Goal: Share content: Share content

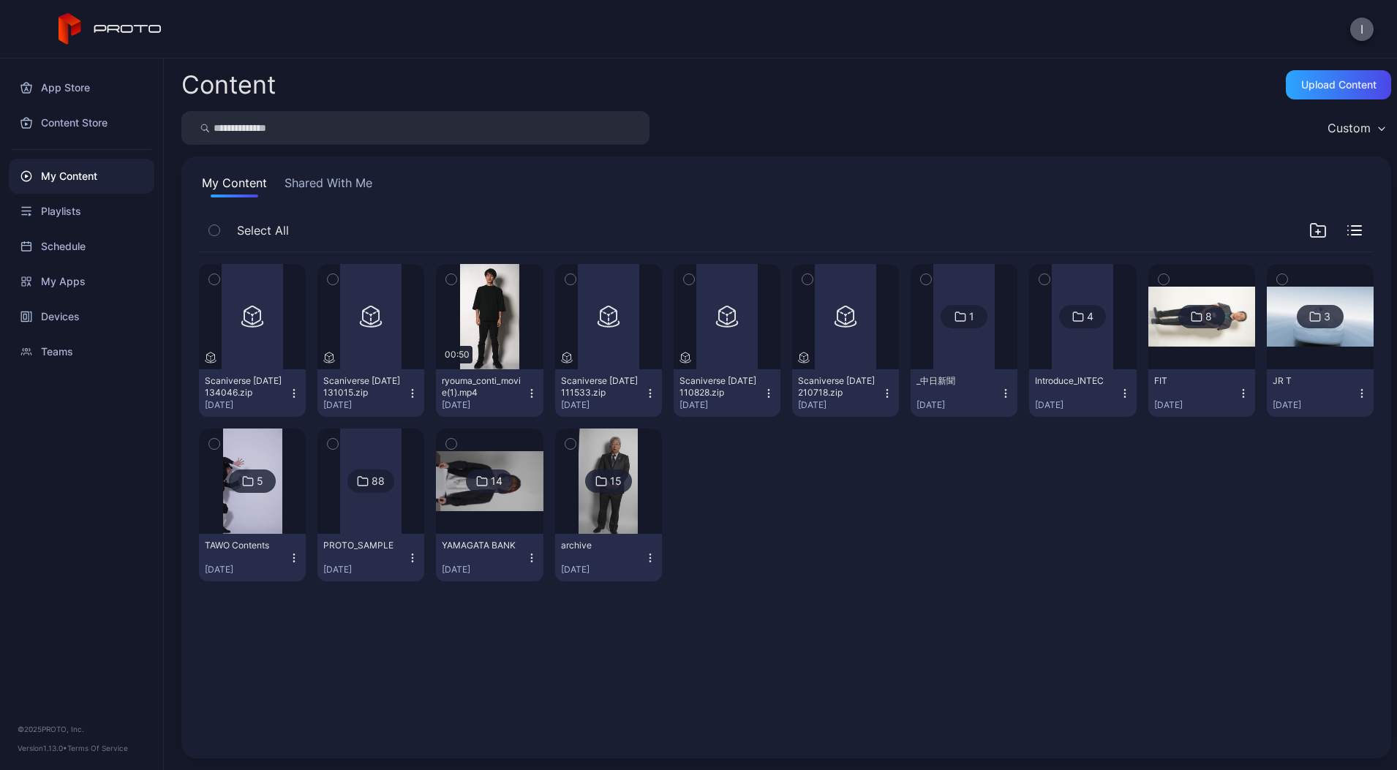
click at [1359, 20] on button "I" at bounding box center [1362, 29] width 23 height 23
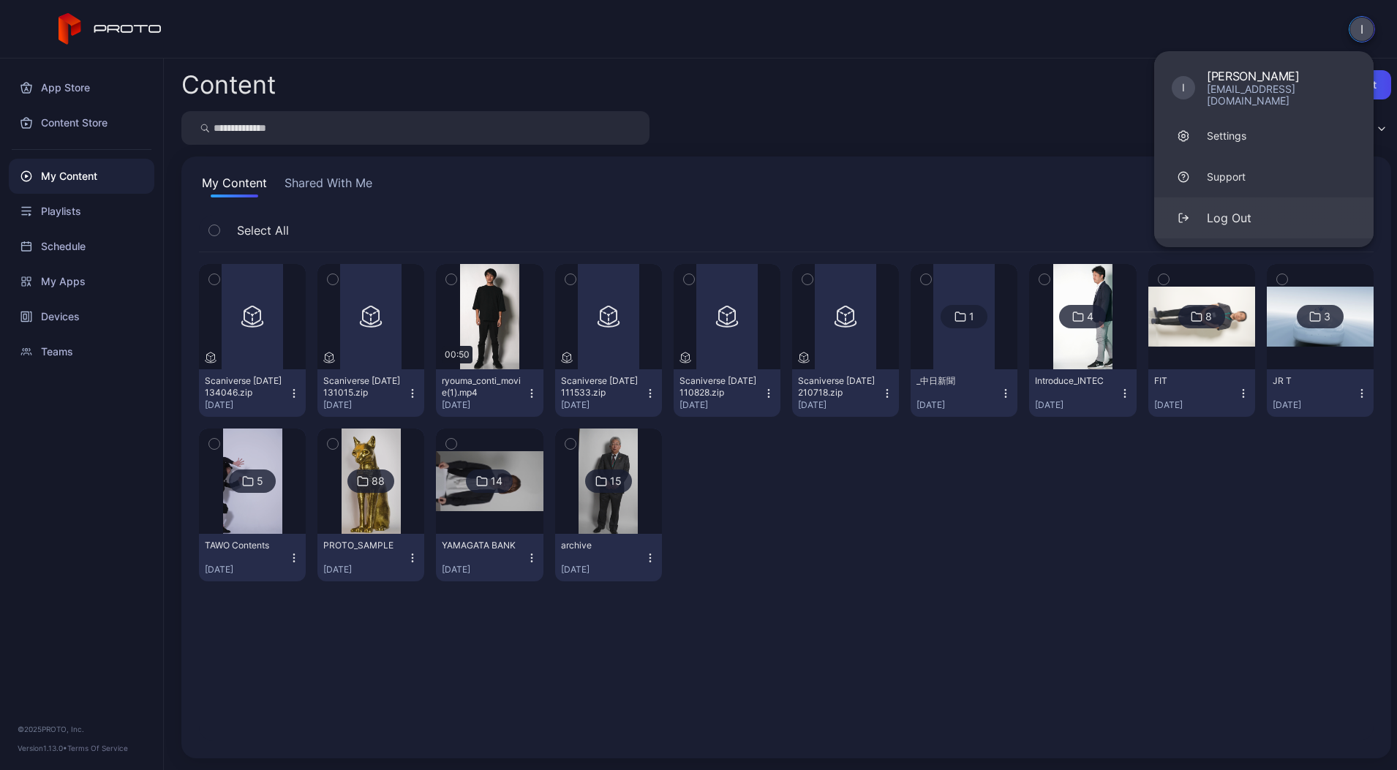
click at [1236, 209] on div "Log Out" at bounding box center [1229, 218] width 45 height 18
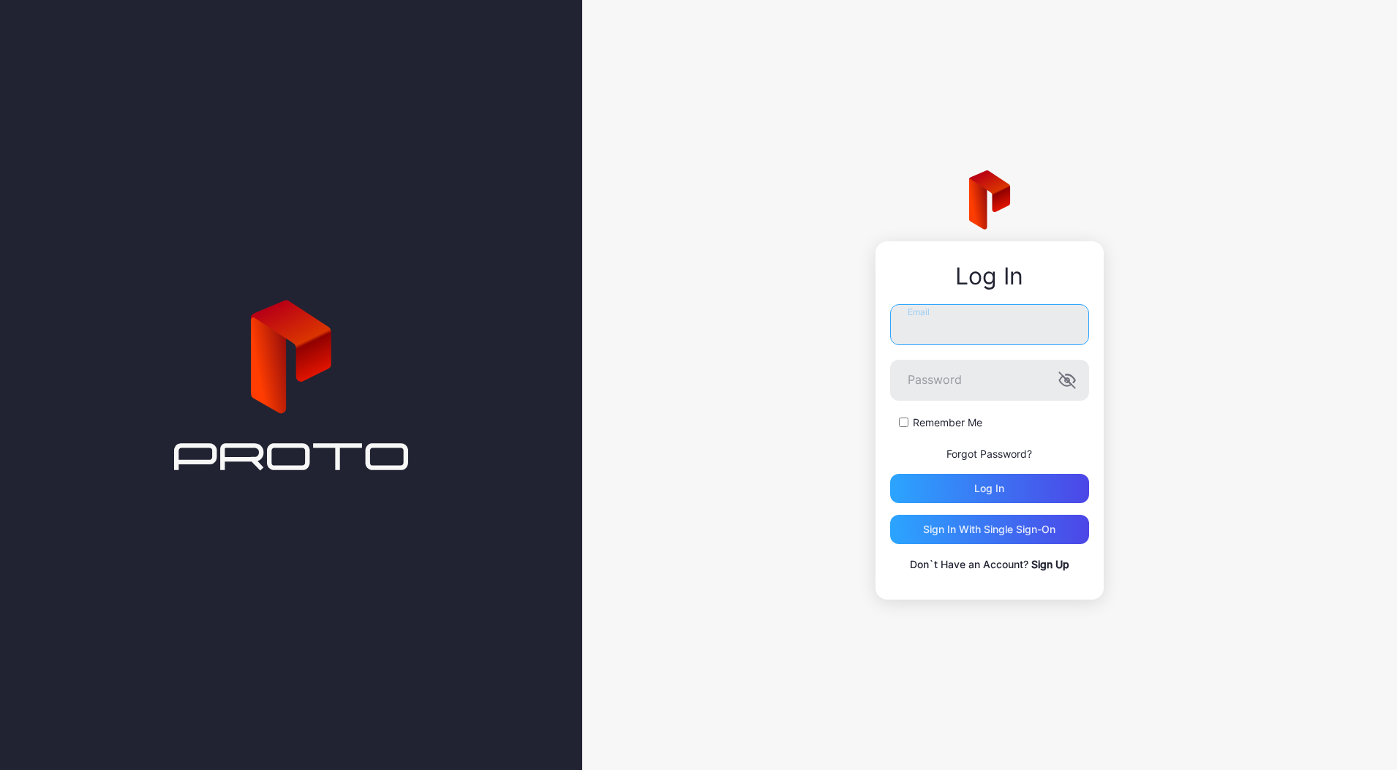
type input "**********"
click at [942, 338] on input "**********" at bounding box center [989, 324] width 199 height 41
click at [795, 443] on div "**********" at bounding box center [989, 385] width 815 height 770
click at [977, 495] on div "Log in" at bounding box center [989, 488] width 199 height 29
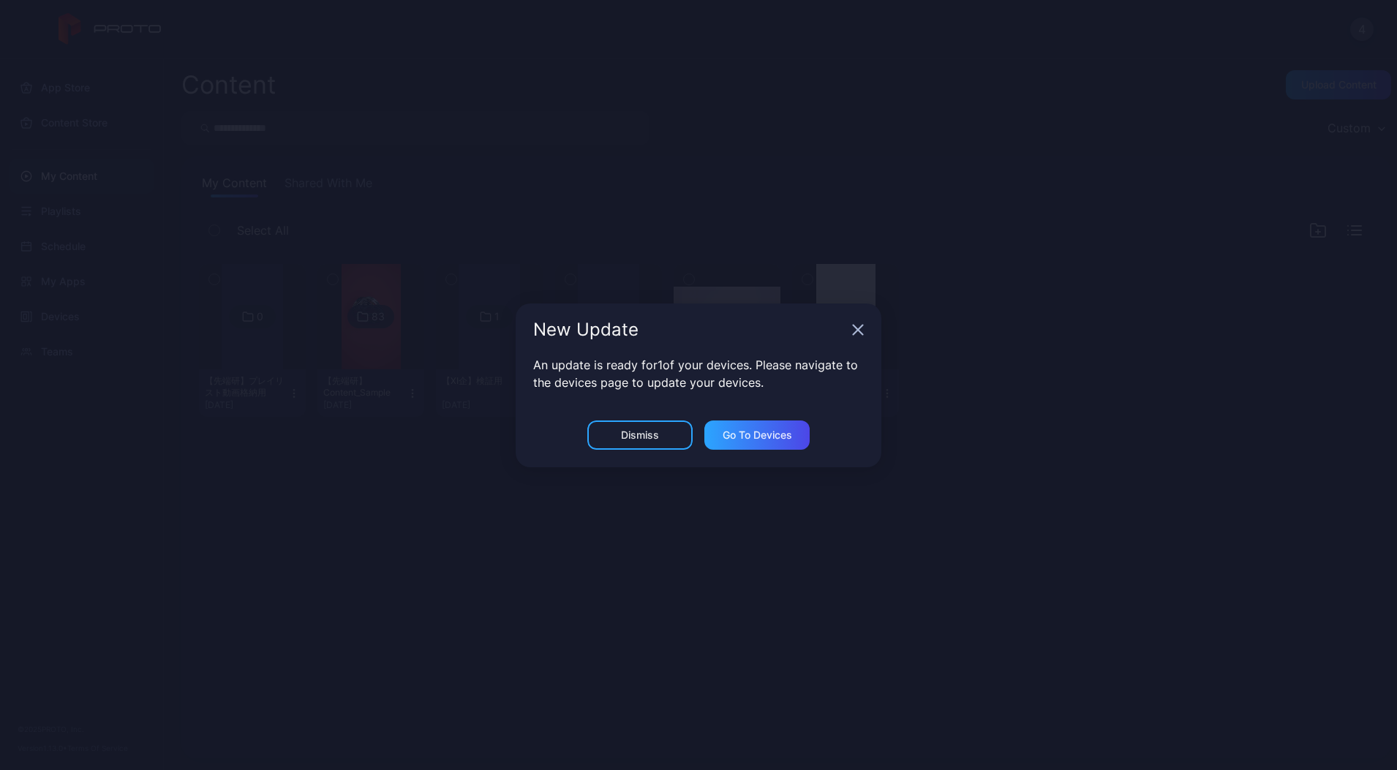
click at [856, 328] on icon "button" at bounding box center [859, 330] width 10 height 10
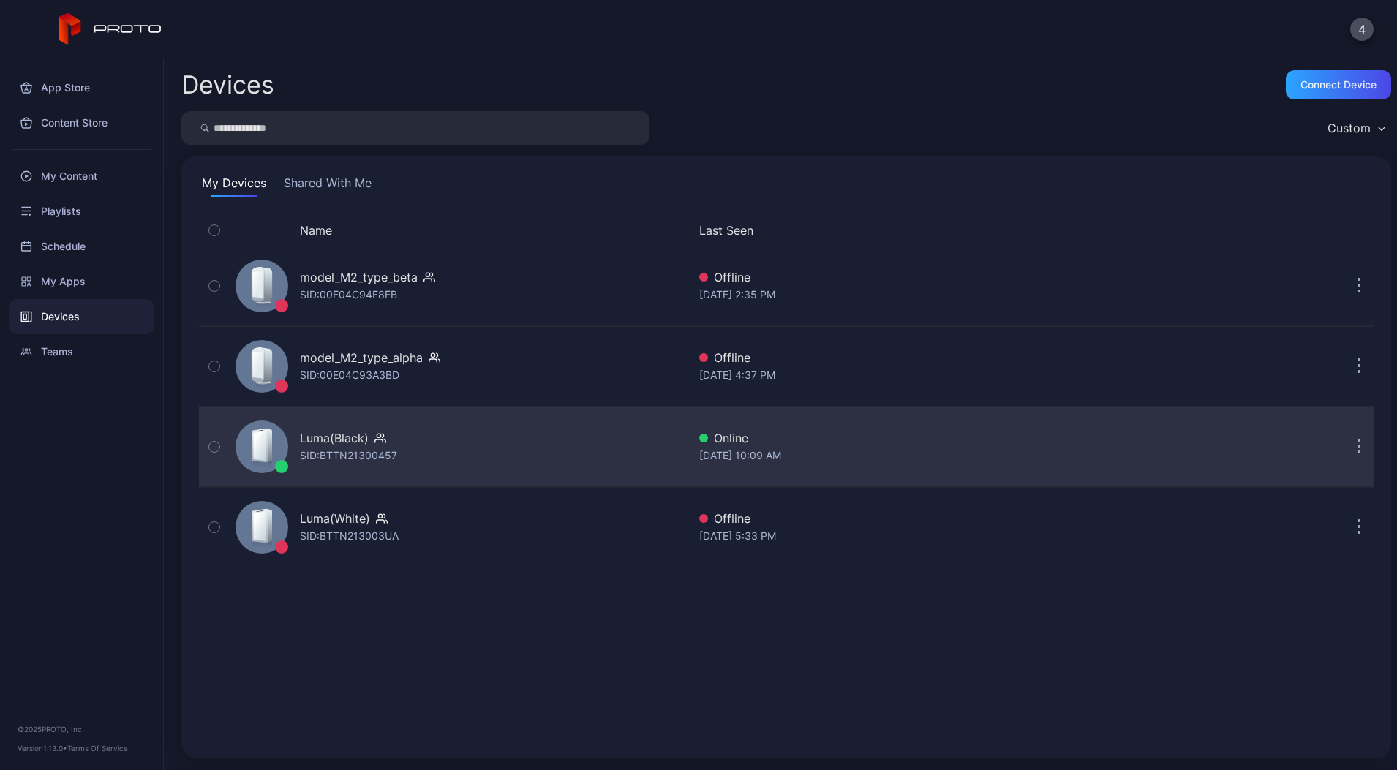
click at [393, 462] on div "SID: BTTN21300457" at bounding box center [348, 456] width 97 height 18
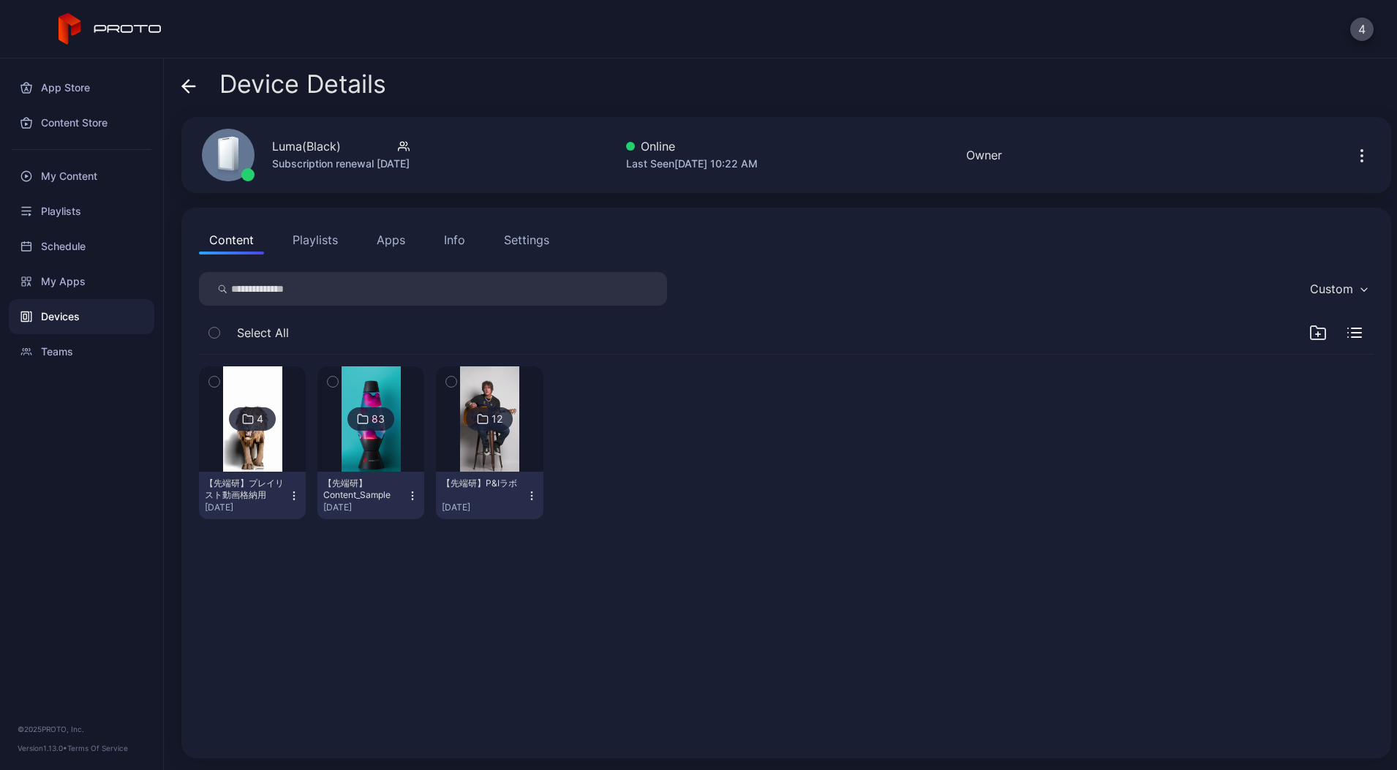
click at [1353, 155] on icon "button" at bounding box center [1362, 156] width 18 height 18
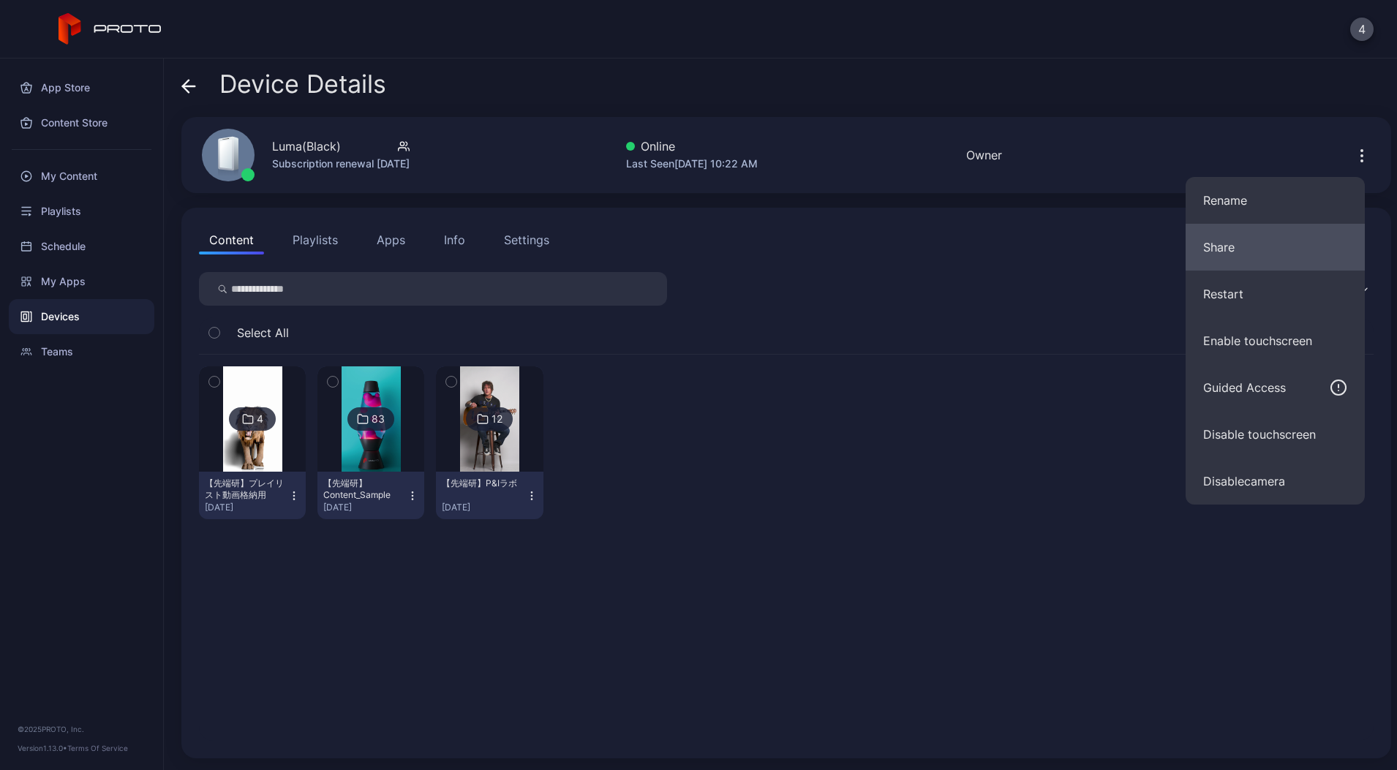
click at [1239, 261] on button "Share" at bounding box center [1275, 247] width 179 height 47
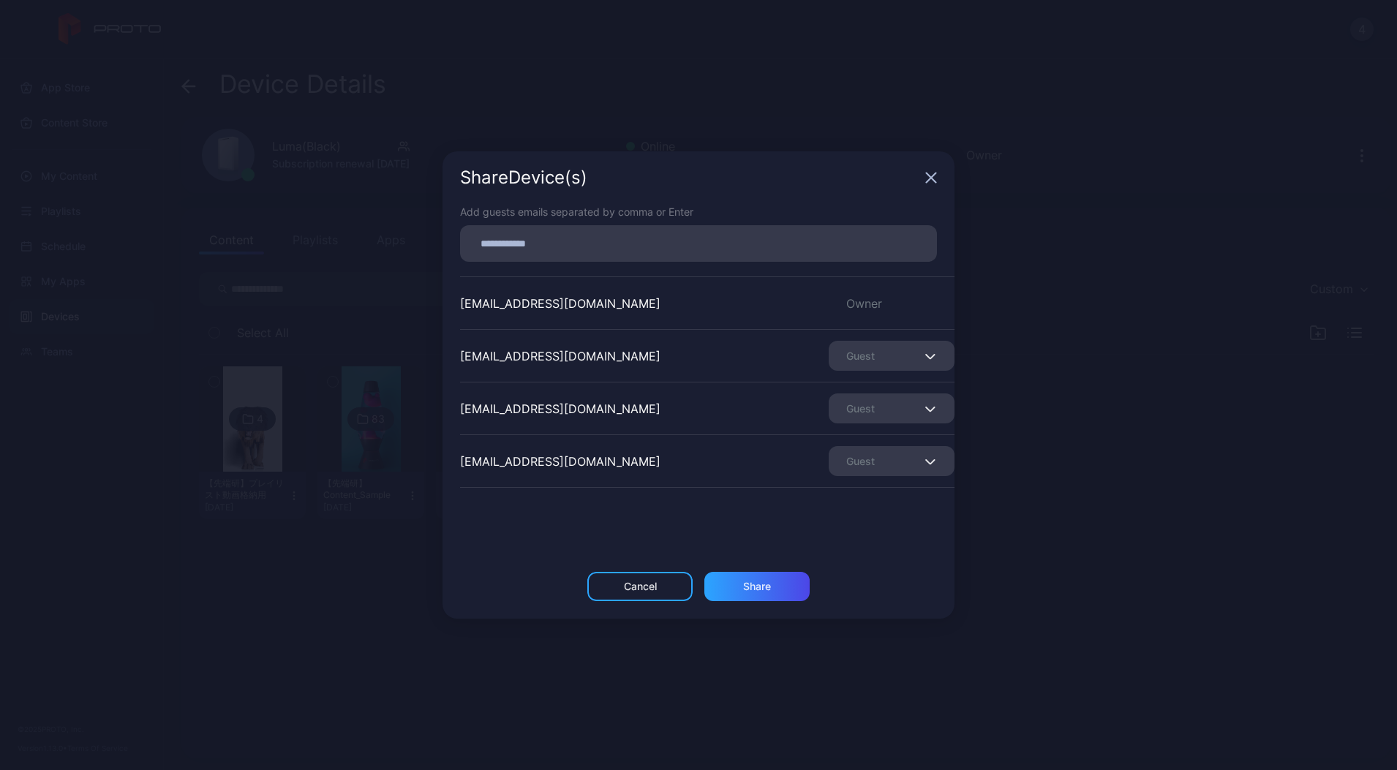
click at [601, 238] on input at bounding box center [698, 243] width 459 height 19
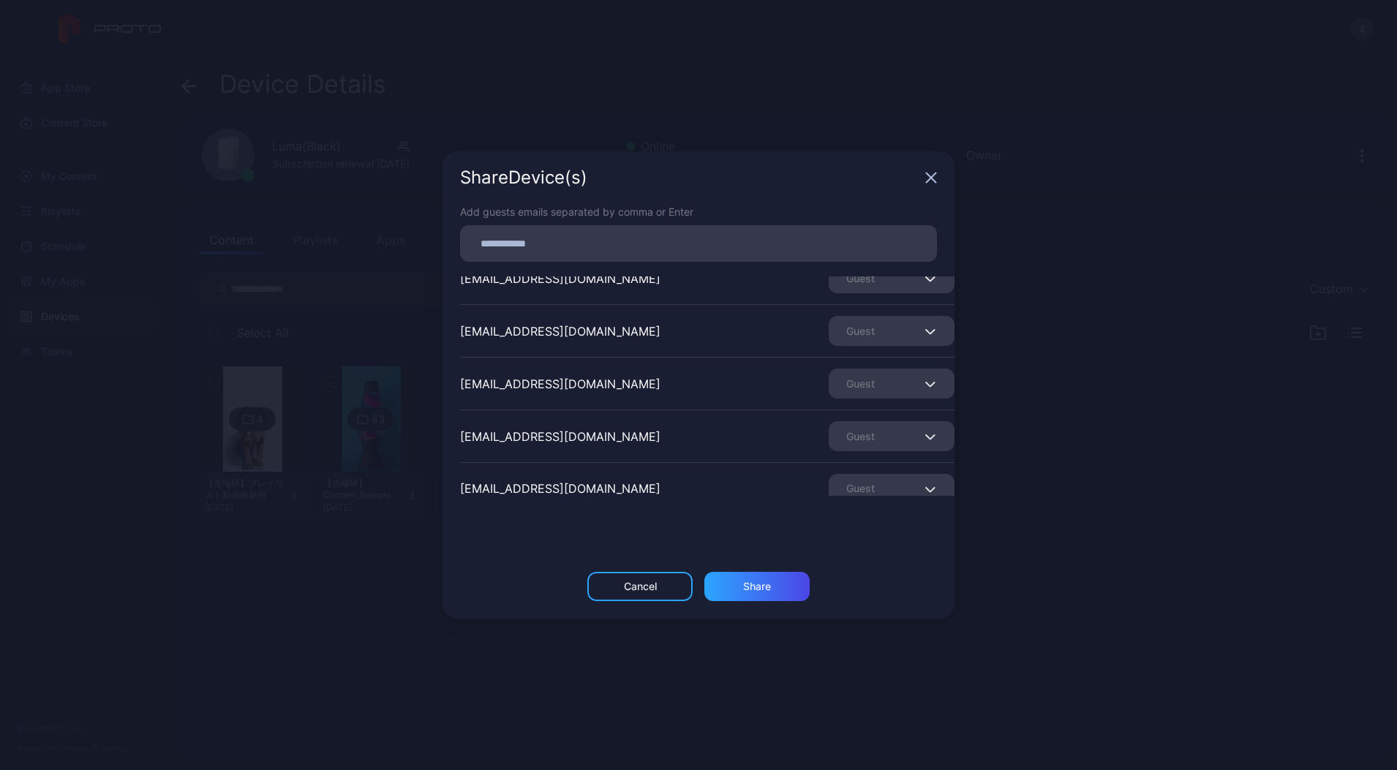
scroll to position [202, 0]
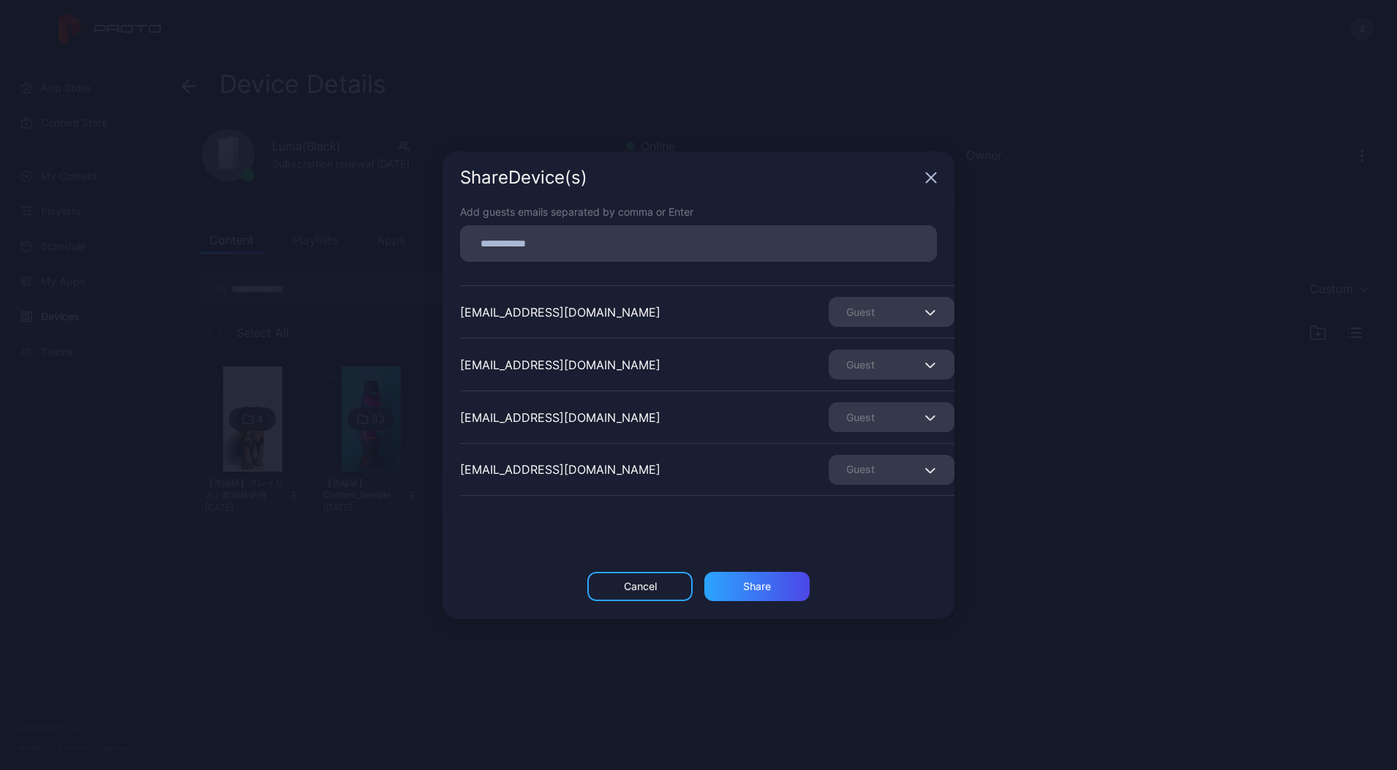
paste input
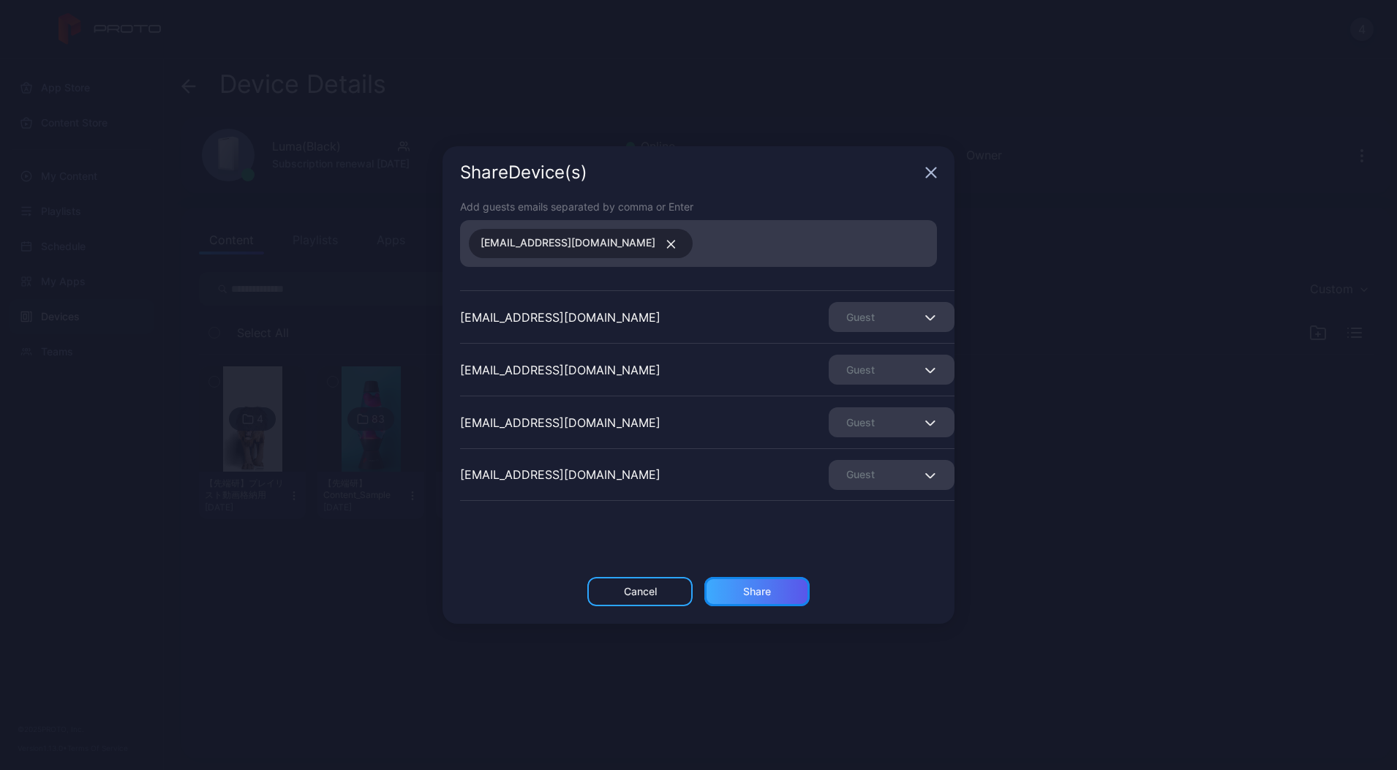
click at [747, 601] on div "Share" at bounding box center [757, 591] width 105 height 29
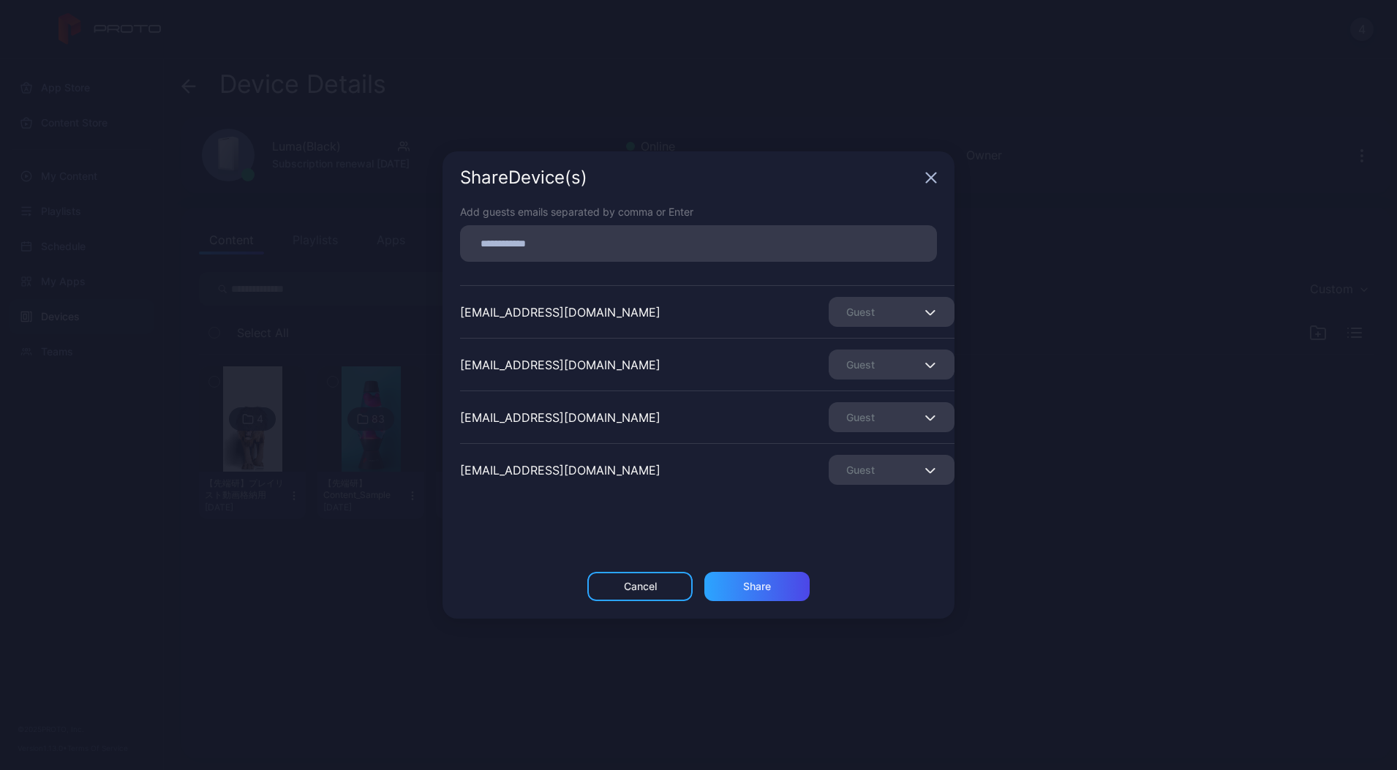
click at [556, 244] on input at bounding box center [698, 243] width 459 height 19
paste input
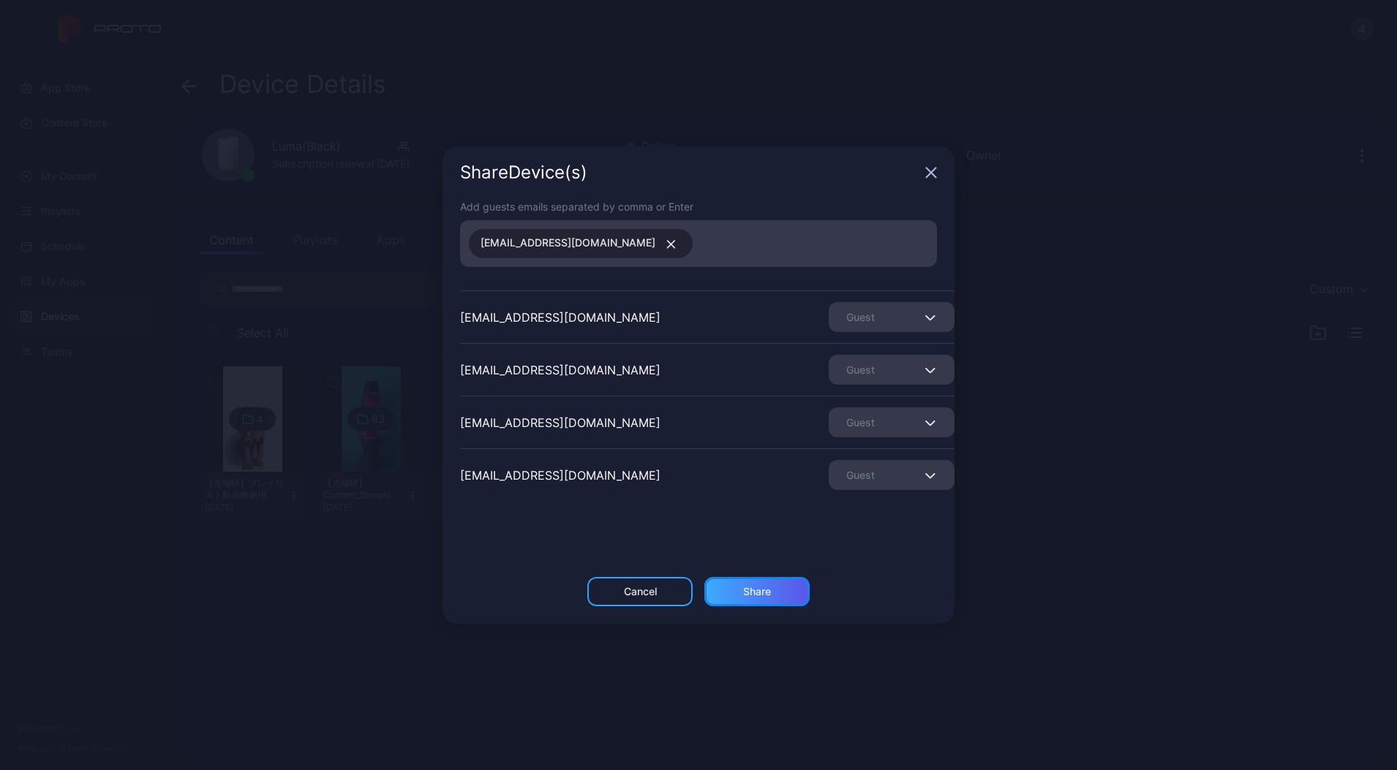
click at [765, 580] on div "Share" at bounding box center [757, 591] width 105 height 29
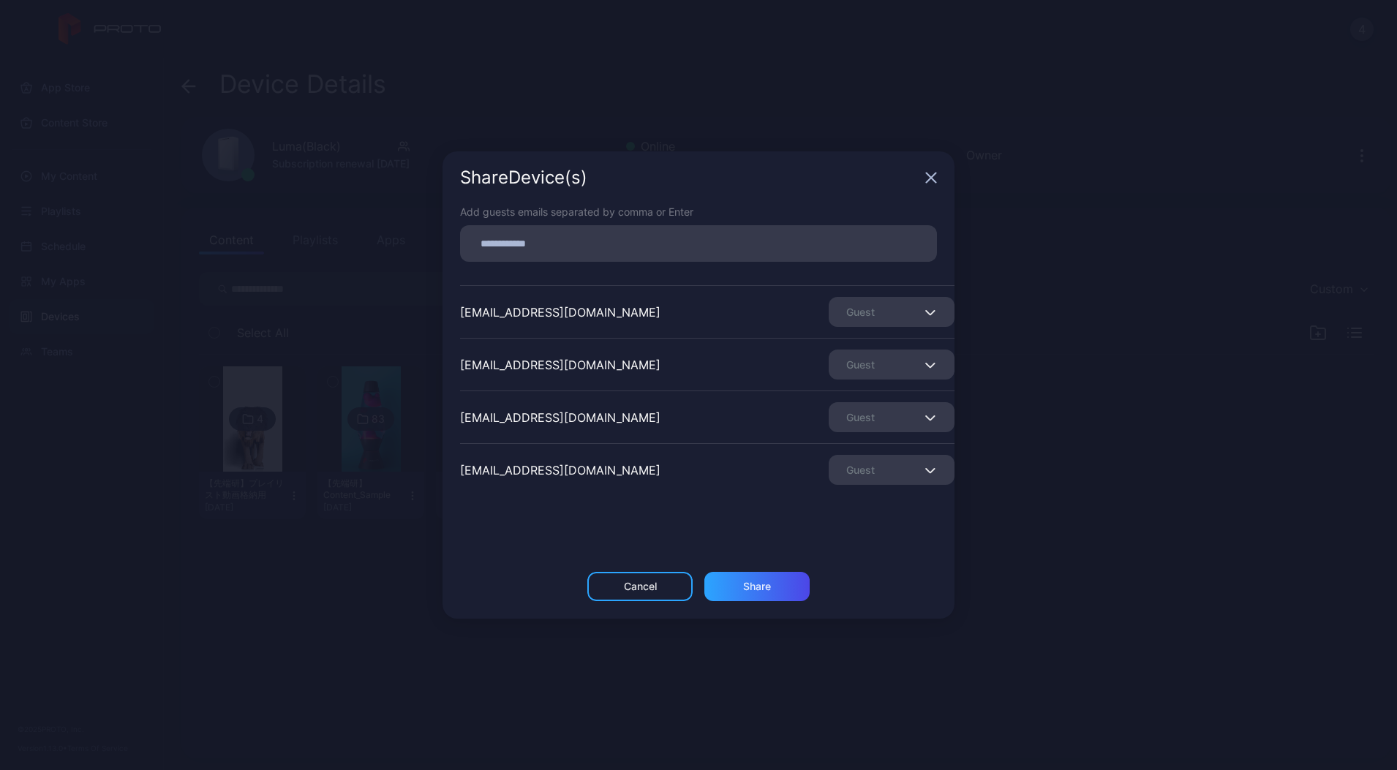
click at [533, 243] on input at bounding box center [698, 243] width 459 height 19
paste input
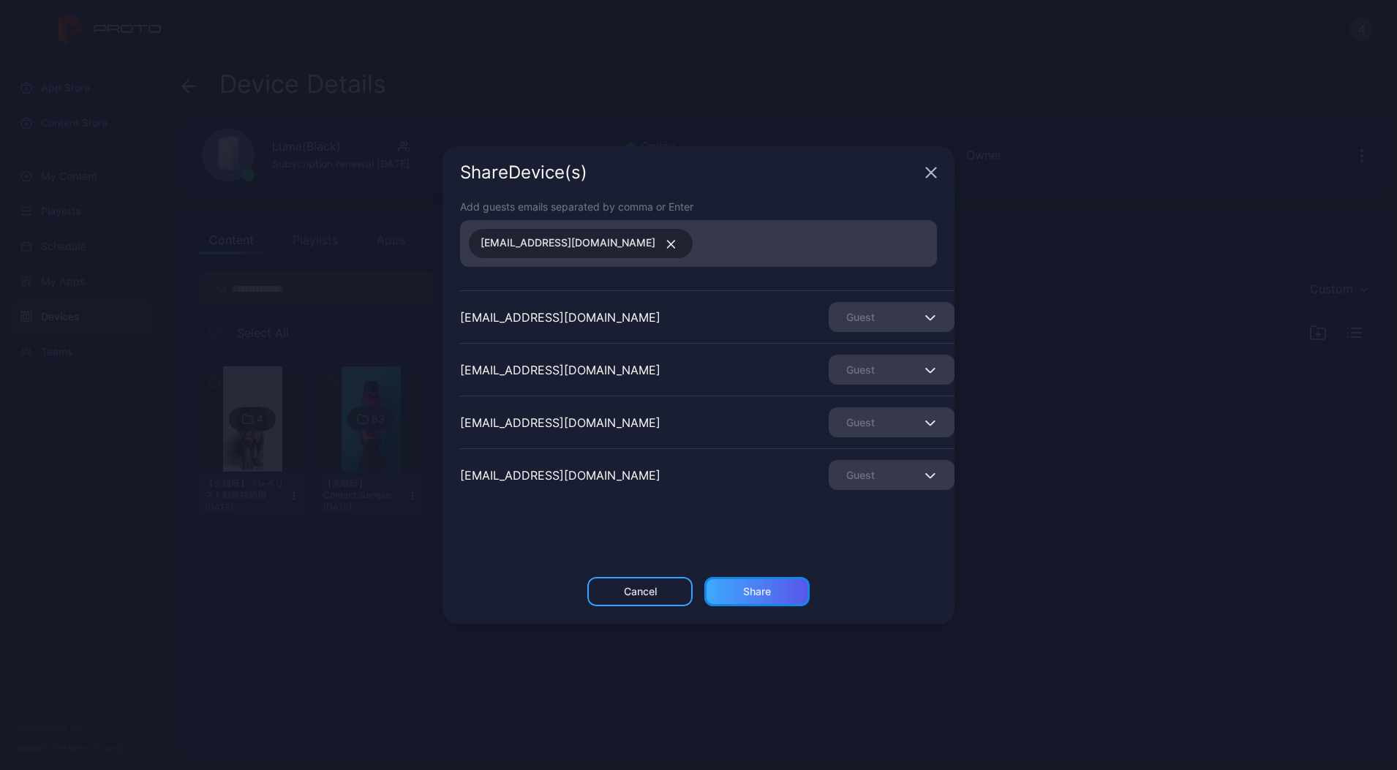
click at [762, 593] on div "Share" at bounding box center [757, 592] width 28 height 12
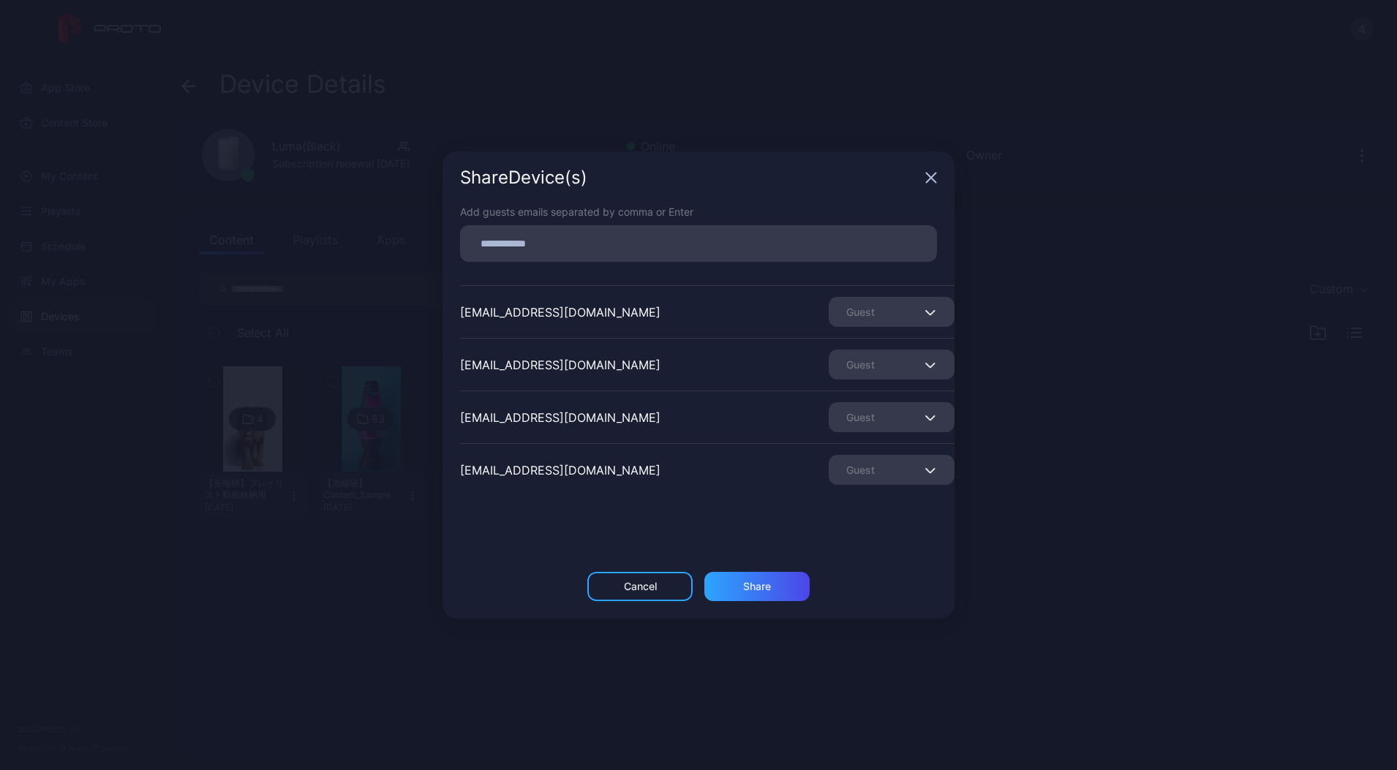
scroll to position [360, 0]
click at [830, 402] on div "Guest" at bounding box center [892, 417] width 126 height 30
click at [898, 113] on div "Share Device (s) Add guests emails separated by comma or Enter [EMAIL_ADDRESS][…" at bounding box center [698, 385] width 1397 height 770
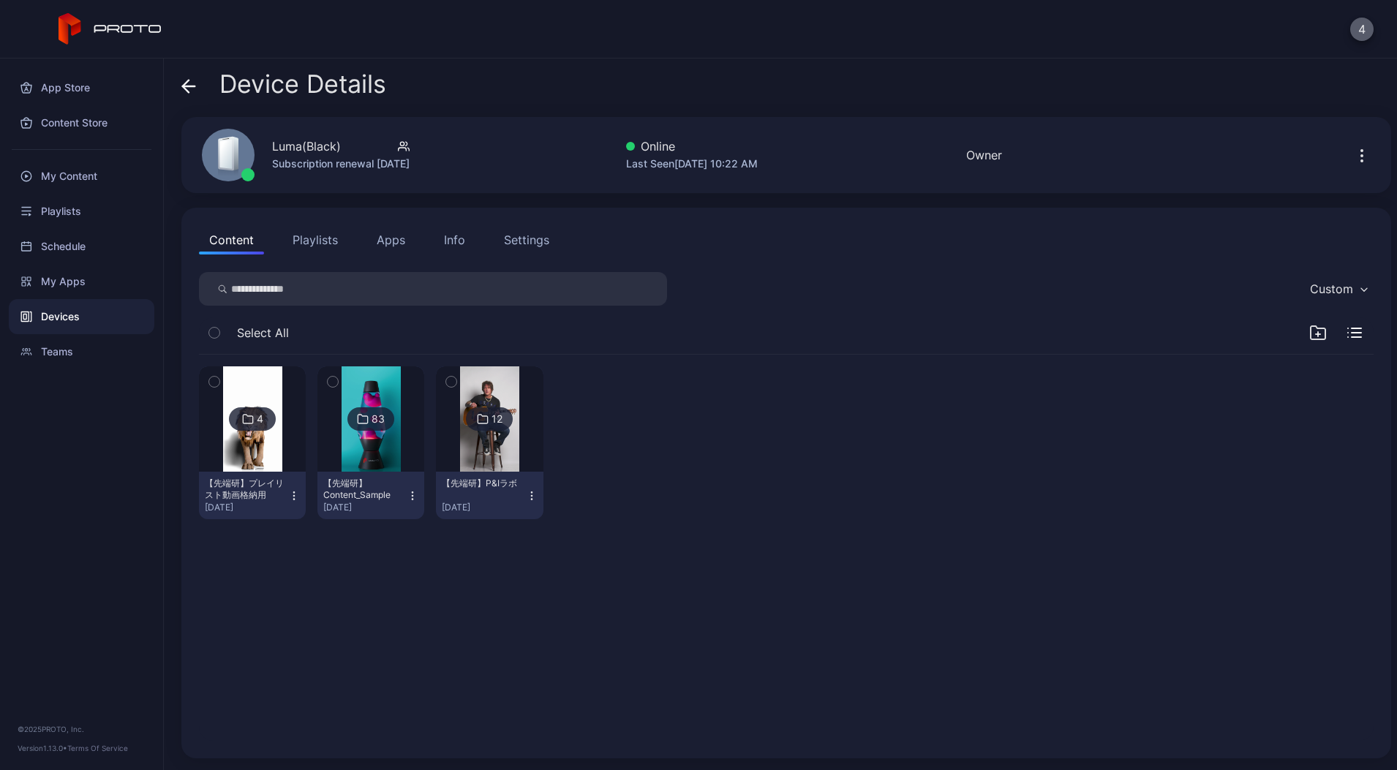
click at [1358, 29] on button "4" at bounding box center [1362, 29] width 23 height 23
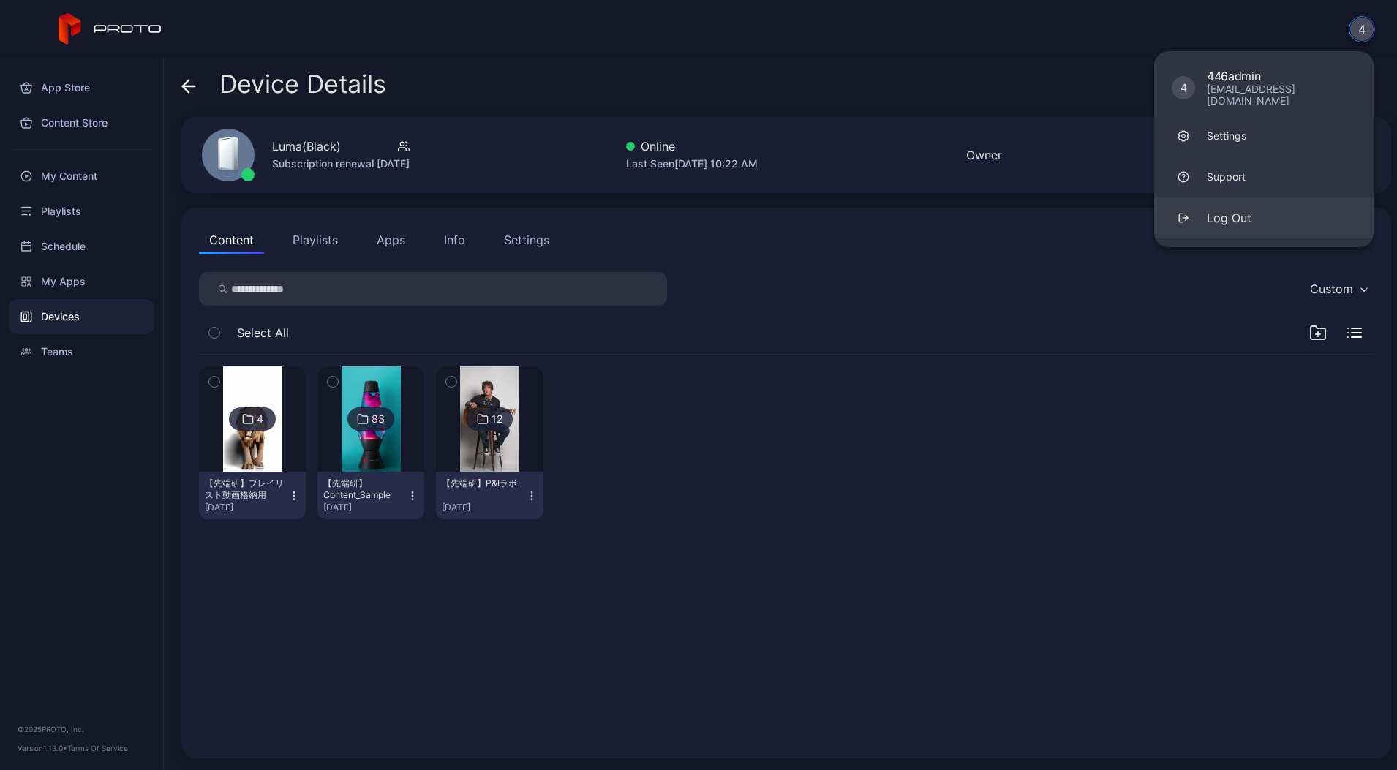
click at [1218, 209] on div "Log Out" at bounding box center [1229, 218] width 45 height 18
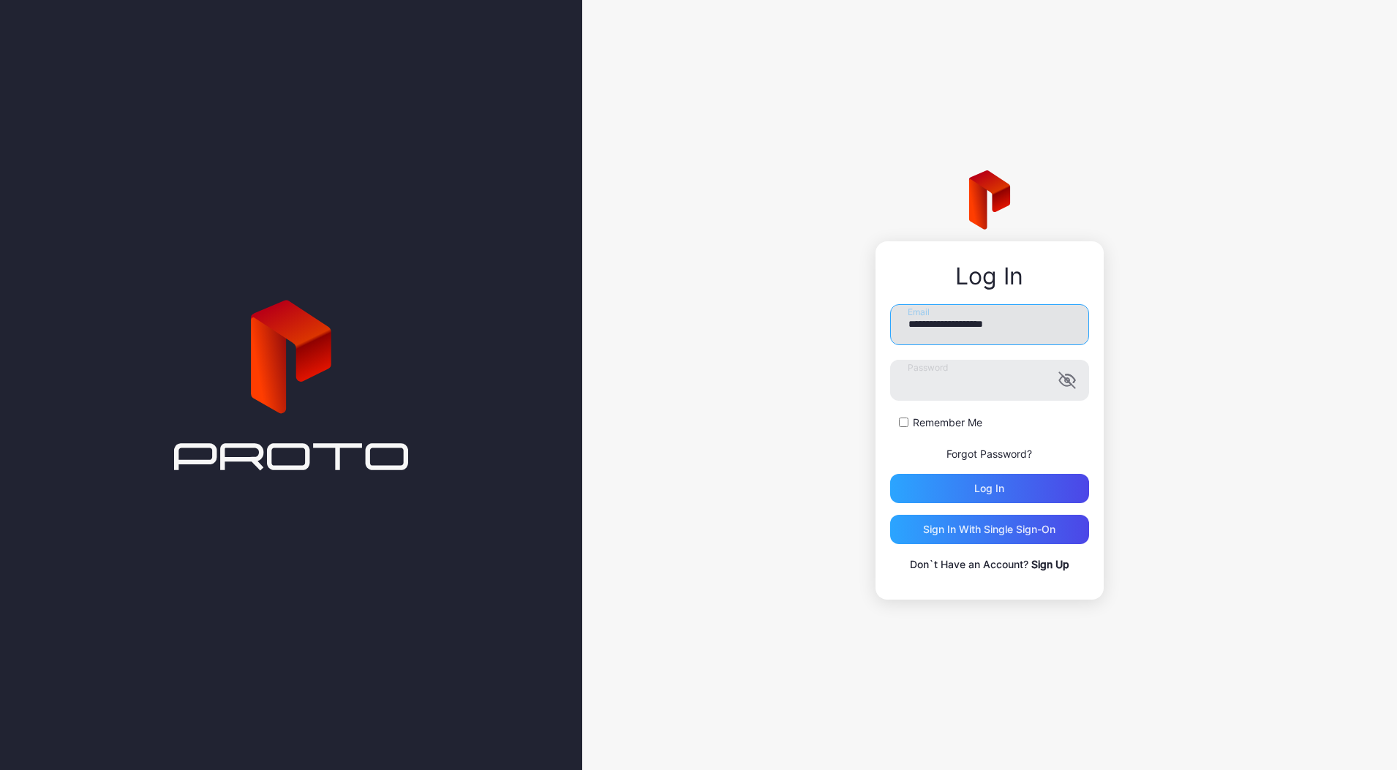
click at [971, 336] on input "**********" at bounding box center [989, 324] width 199 height 41
drag, startPoint x: 956, startPoint y: 298, endPoint x: 964, endPoint y: 304, distance: 9.5
click at [957, 298] on div "**********" at bounding box center [990, 420] width 228 height 358
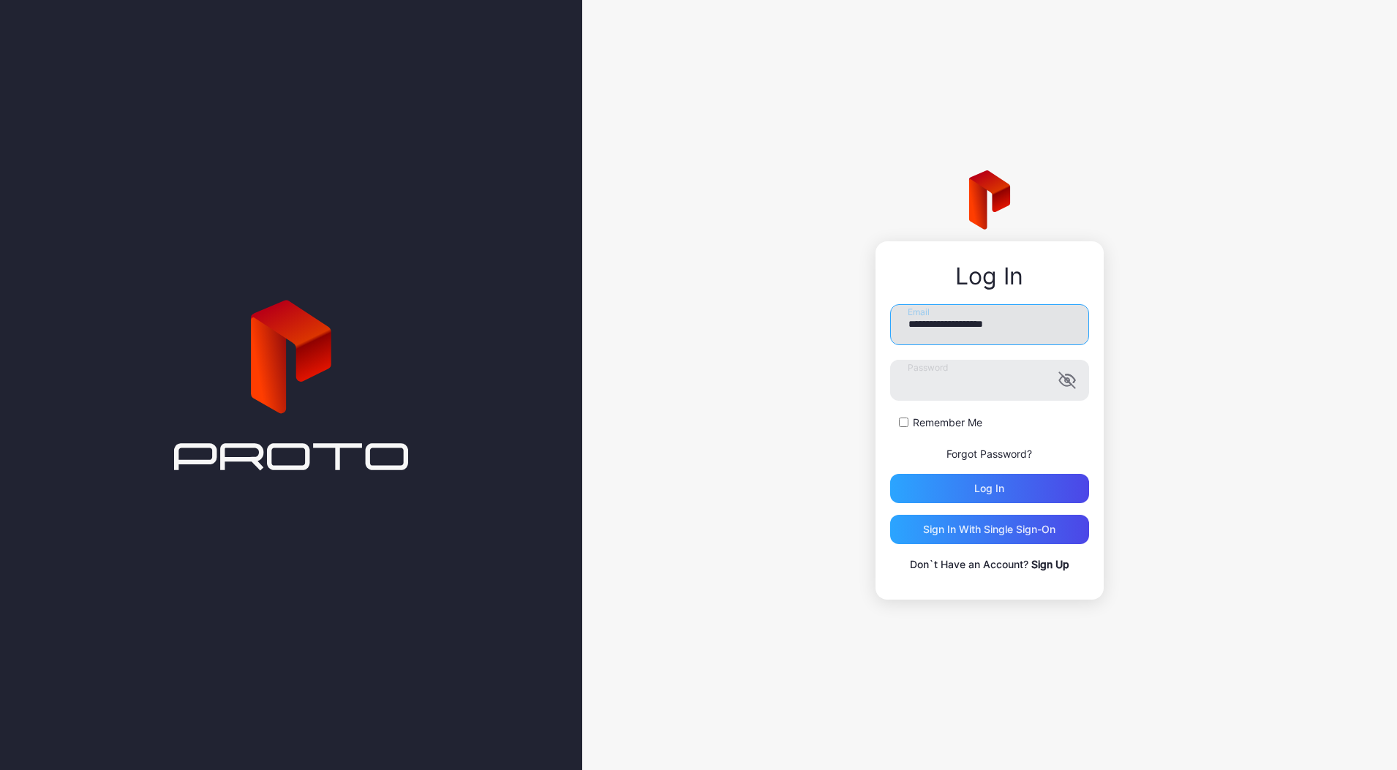
click at [969, 318] on input "**********" at bounding box center [989, 324] width 199 height 41
paste input "******"
type input "**********"
click at [890, 498] on form "**********" at bounding box center [989, 403] width 199 height 199
click at [925, 494] on div "Log in" at bounding box center [989, 488] width 199 height 29
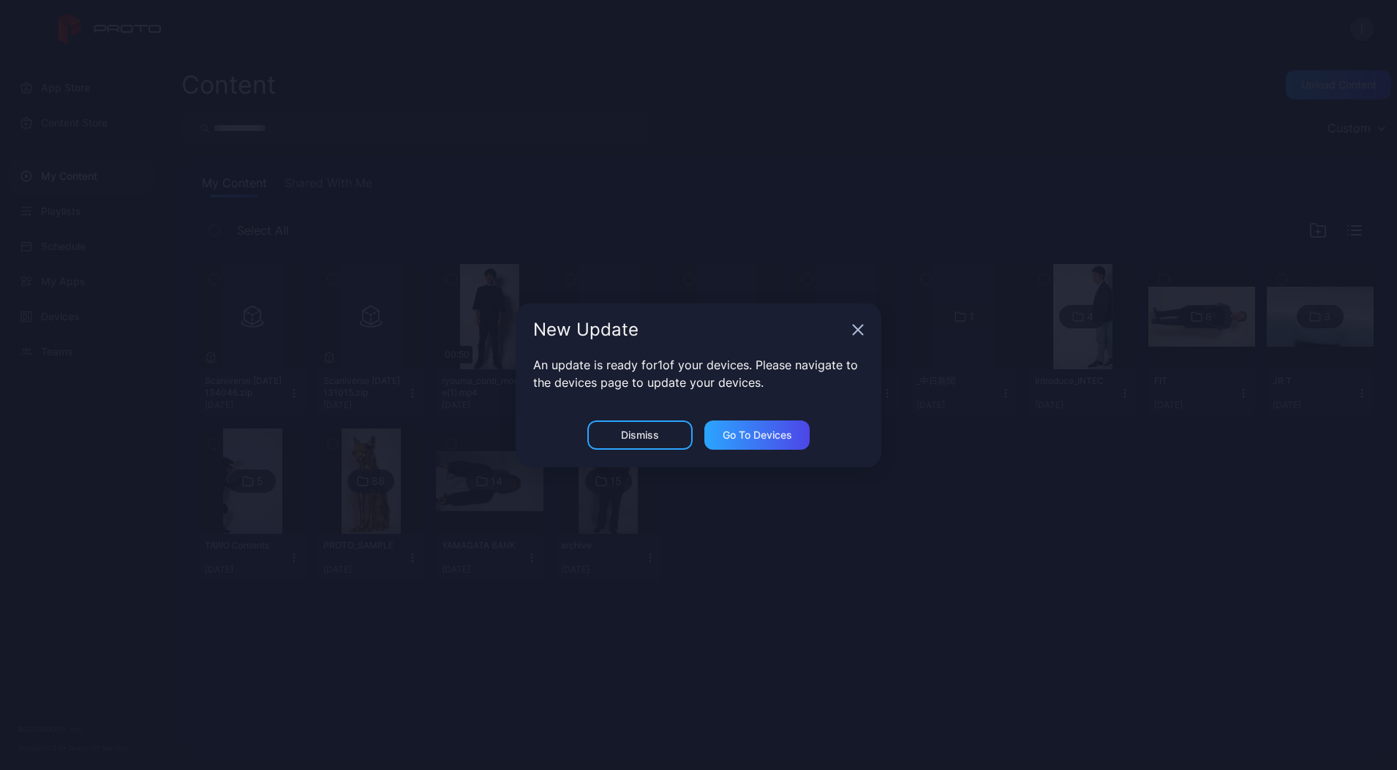
click at [855, 328] on icon "button" at bounding box center [858, 330] width 12 height 12
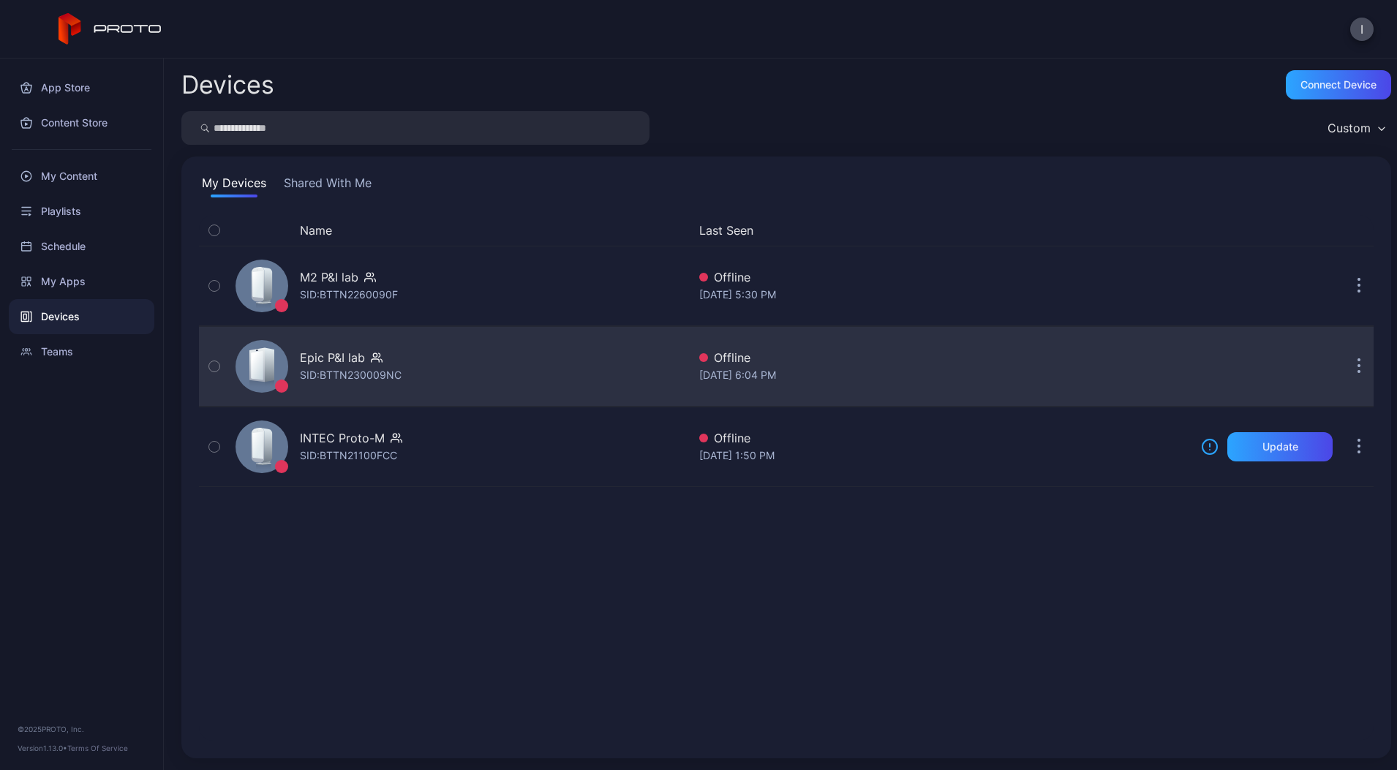
click at [413, 362] on div "Epic P&I lab SID: BTTN230009NC" at bounding box center [459, 366] width 458 height 73
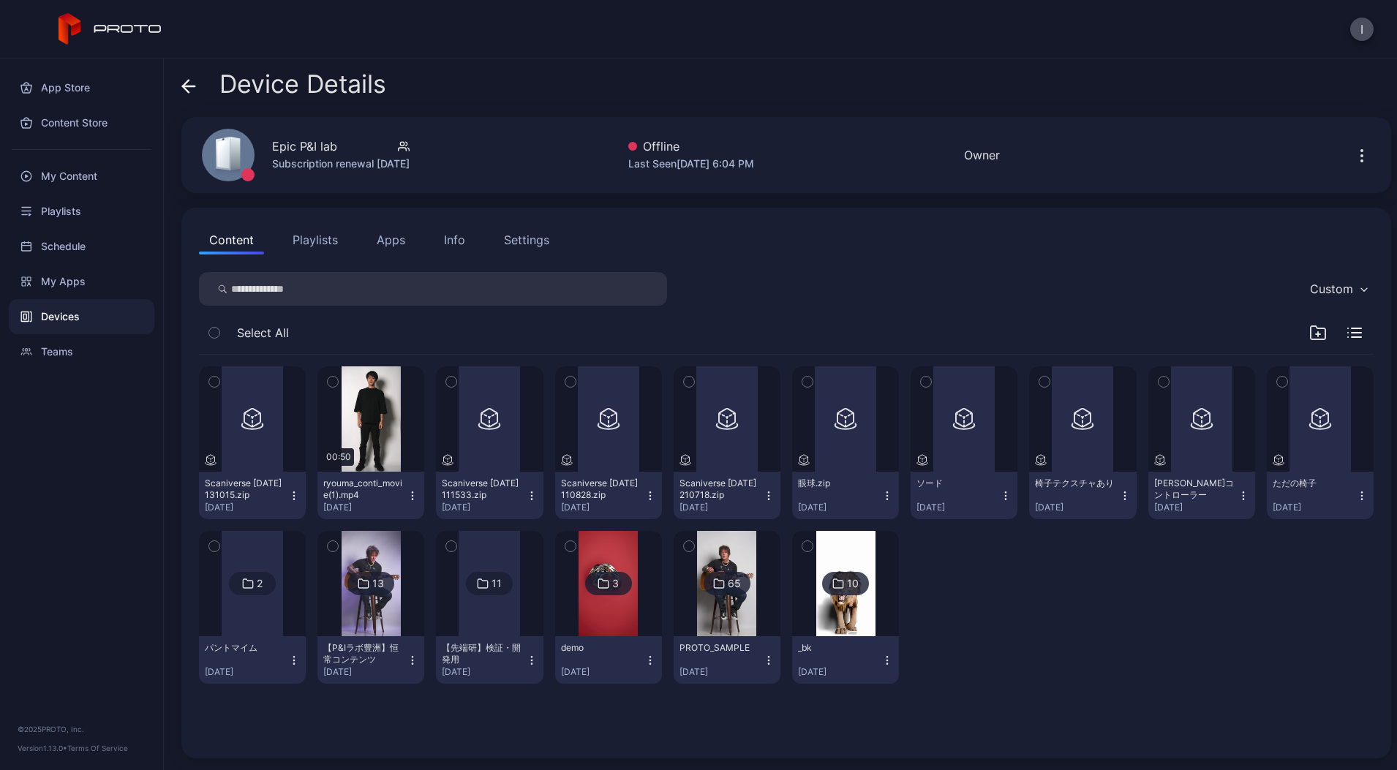
click at [1351, 146] on button "button" at bounding box center [1362, 154] width 23 height 29
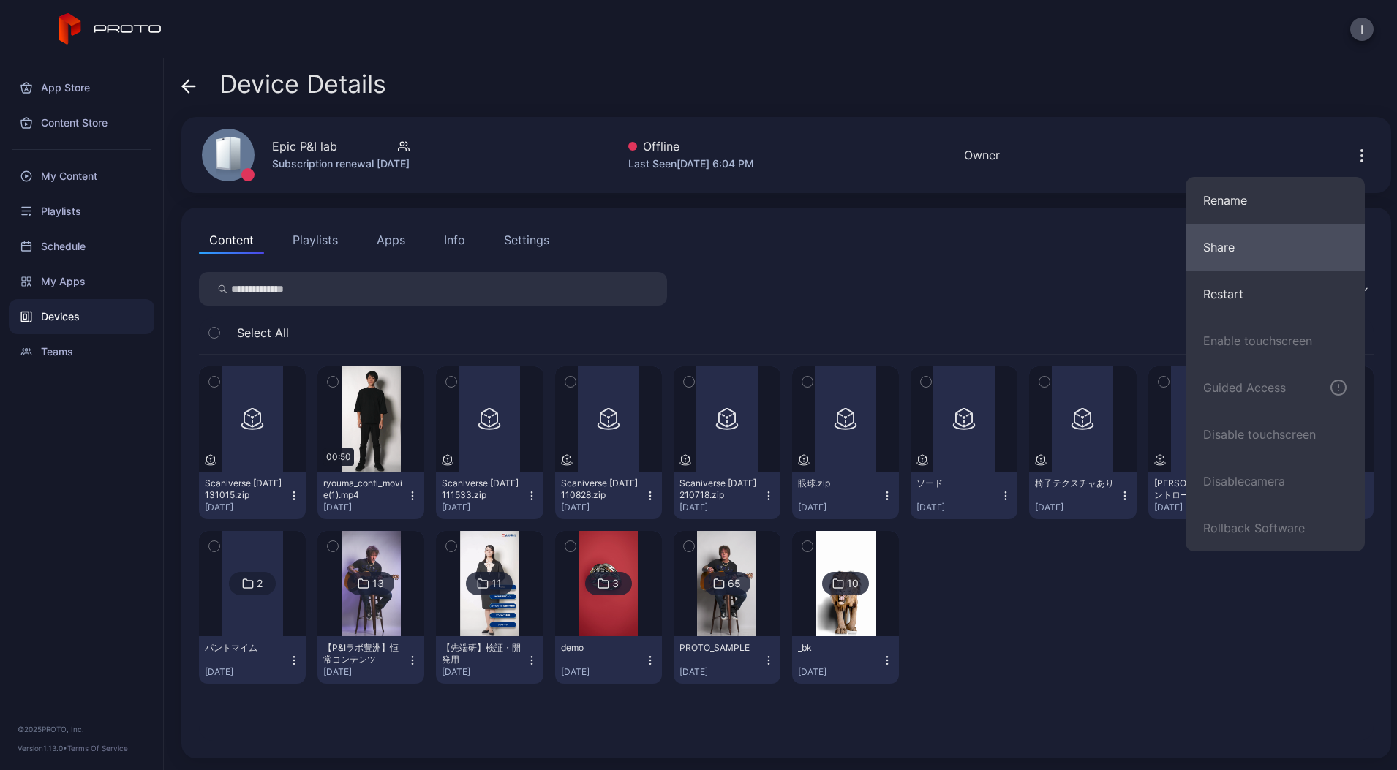
click at [1254, 246] on button "Share" at bounding box center [1275, 247] width 179 height 47
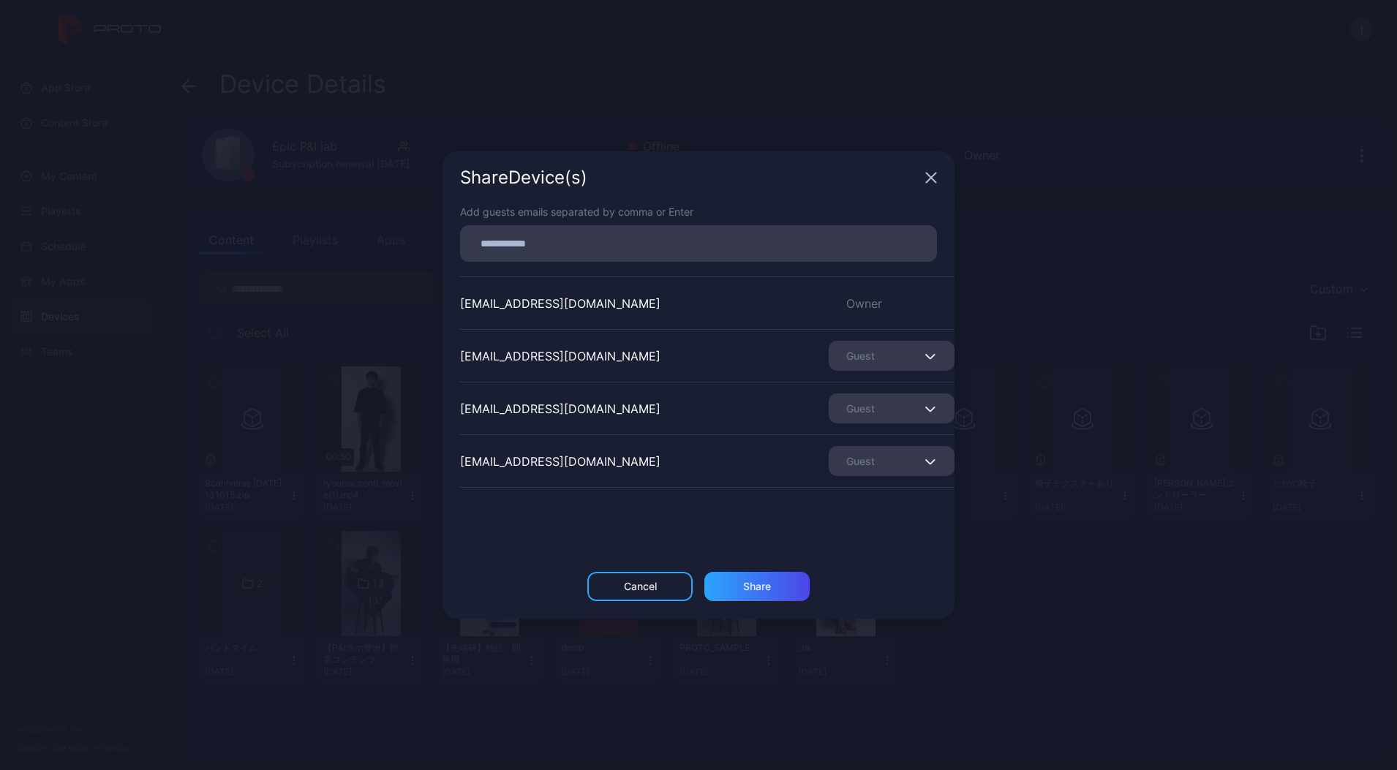
drag, startPoint x: 594, startPoint y: 242, endPoint x: 583, endPoint y: 231, distance: 15.5
click at [588, 236] on input at bounding box center [698, 243] width 459 height 19
paste input
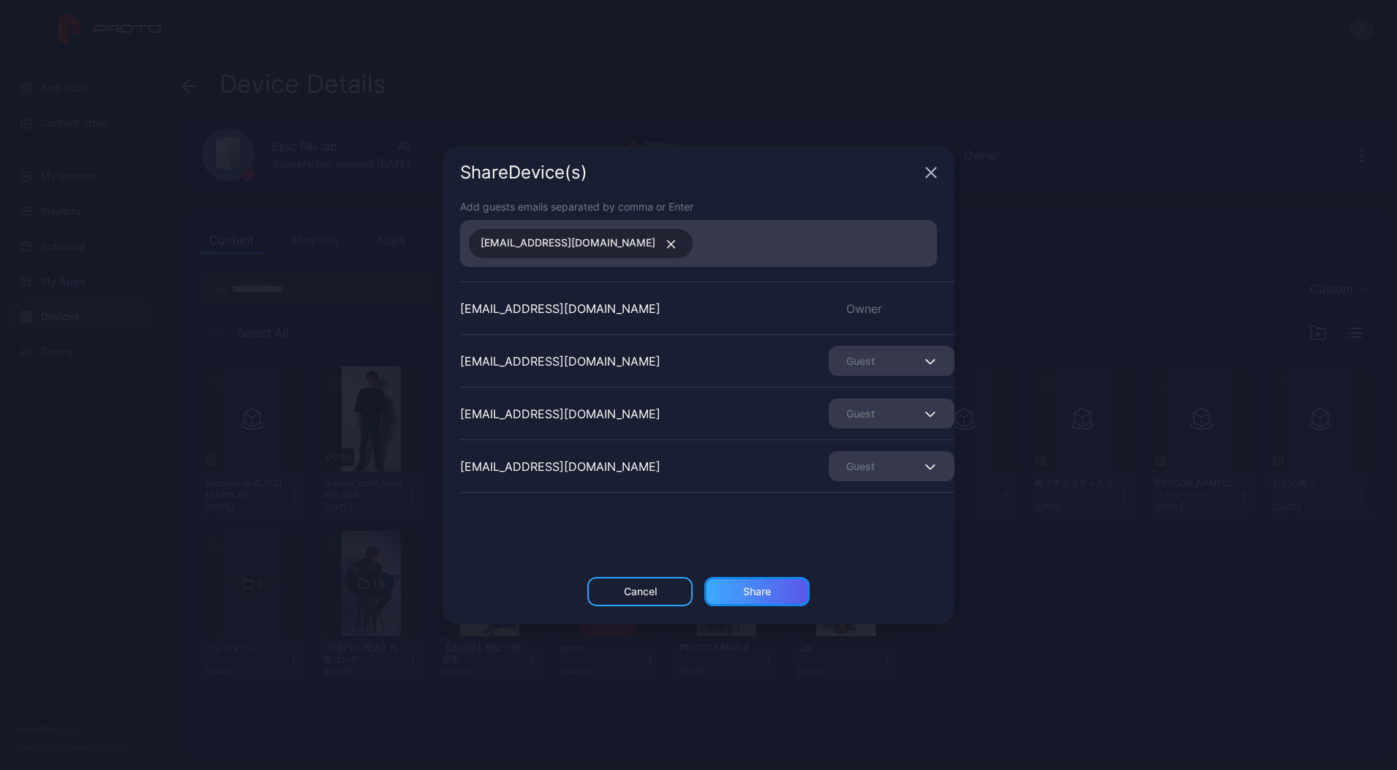
click at [755, 591] on div "Share" at bounding box center [757, 592] width 28 height 12
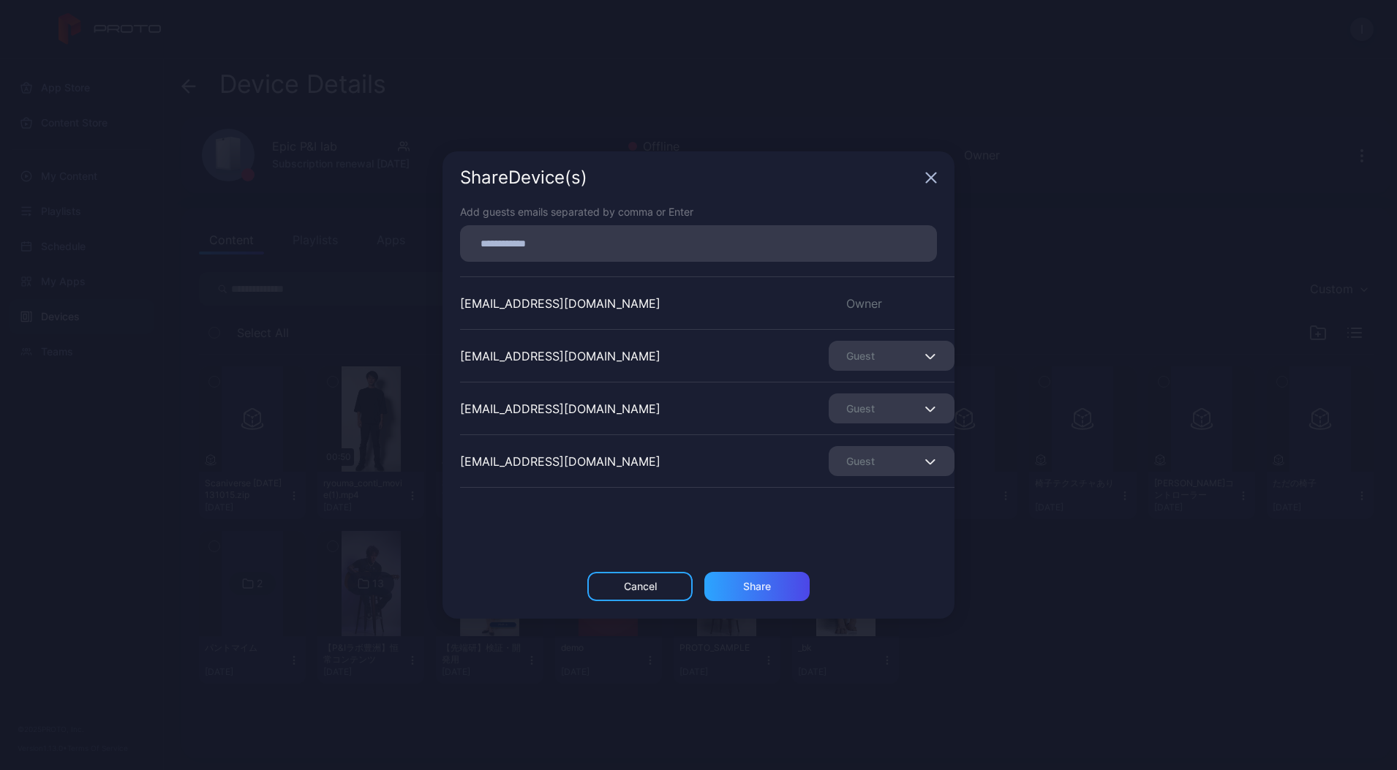
scroll to position [307, 0]
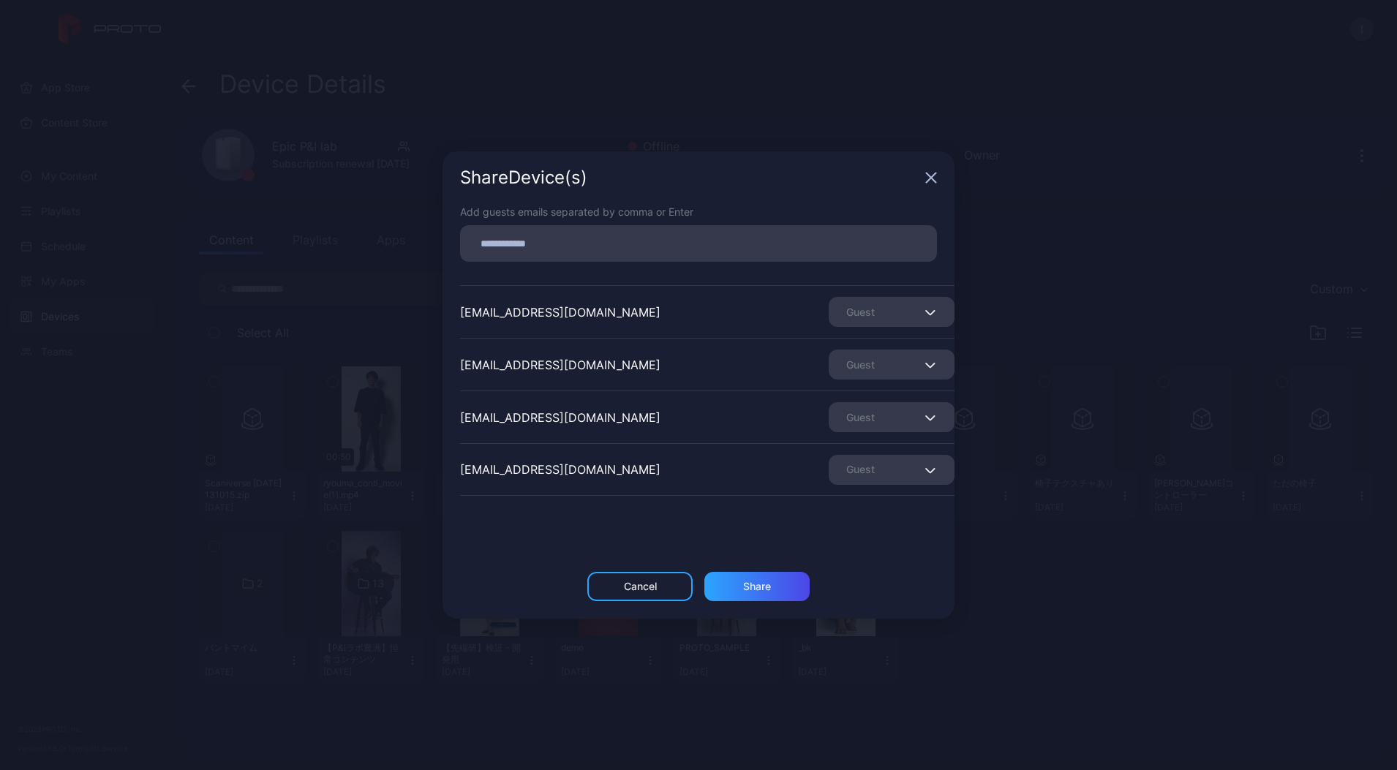
click at [603, 243] on input at bounding box center [698, 243] width 459 height 19
drag, startPoint x: 603, startPoint y: 243, endPoint x: 891, endPoint y: 593, distance: 453.8
click at [805, 407] on div "Add guests emails separated by comma or Enter [EMAIL_ADDRESS][DOMAIN_NAME] Owne…" at bounding box center [699, 388] width 512 height 368
paste input
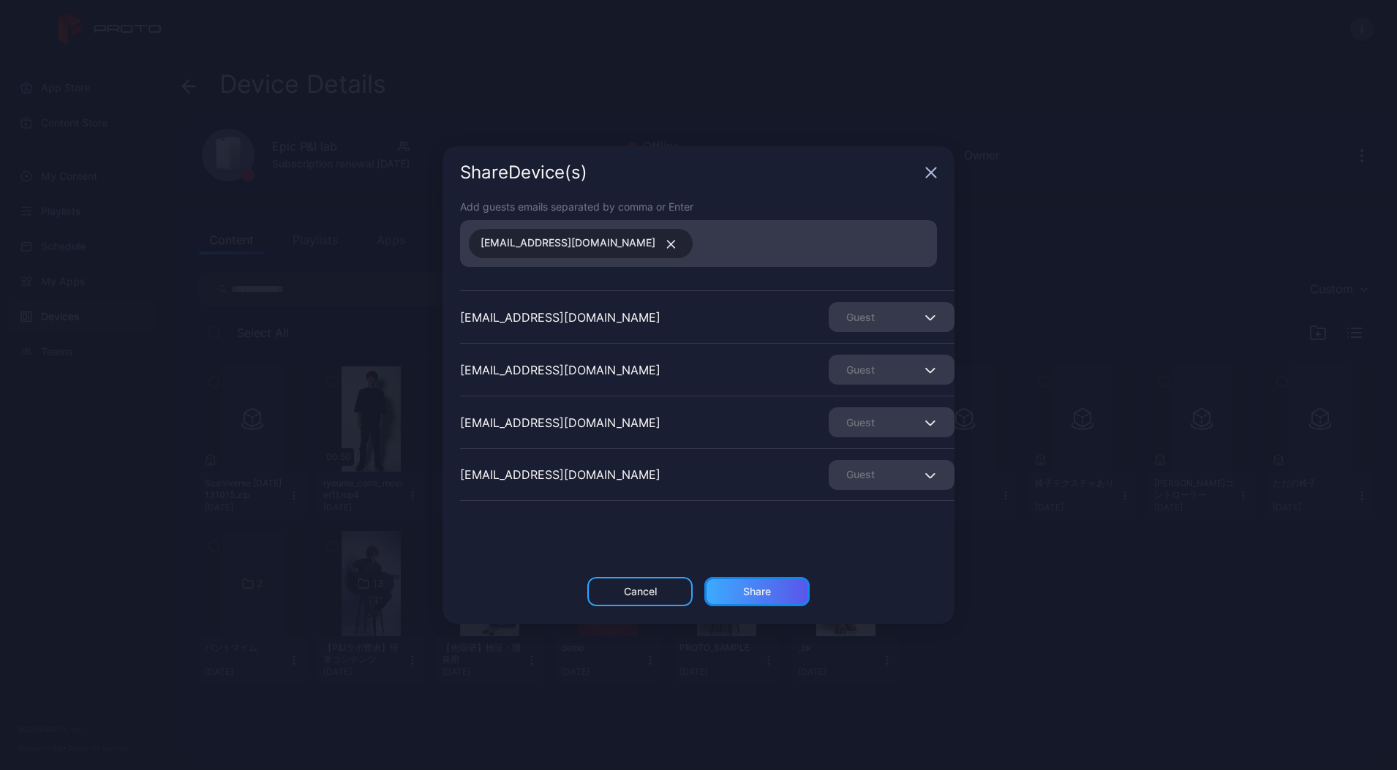
click at [773, 601] on div "Share" at bounding box center [757, 591] width 105 height 29
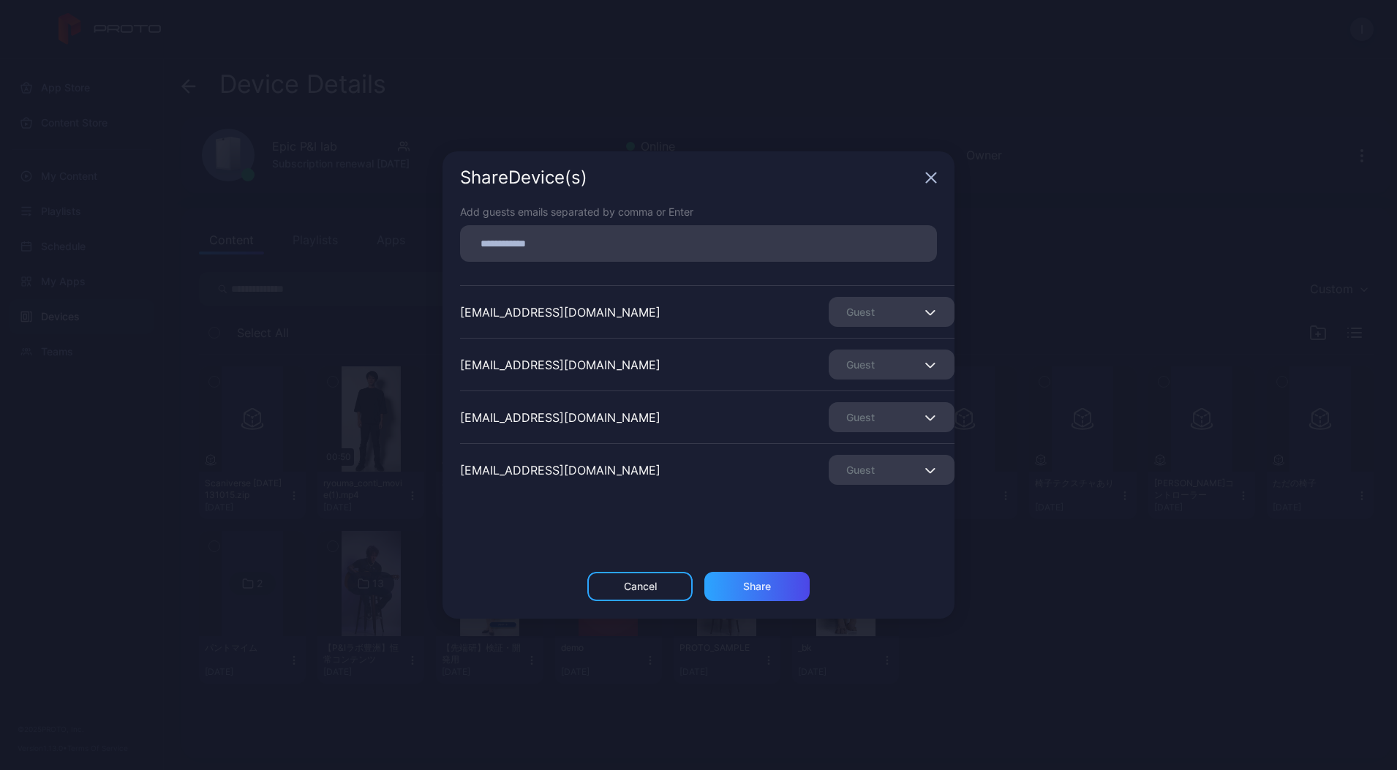
click at [548, 525] on div "Add guests emails separated by comma or Enter [EMAIL_ADDRESS][DOMAIN_NAME] Owne…" at bounding box center [699, 388] width 512 height 368
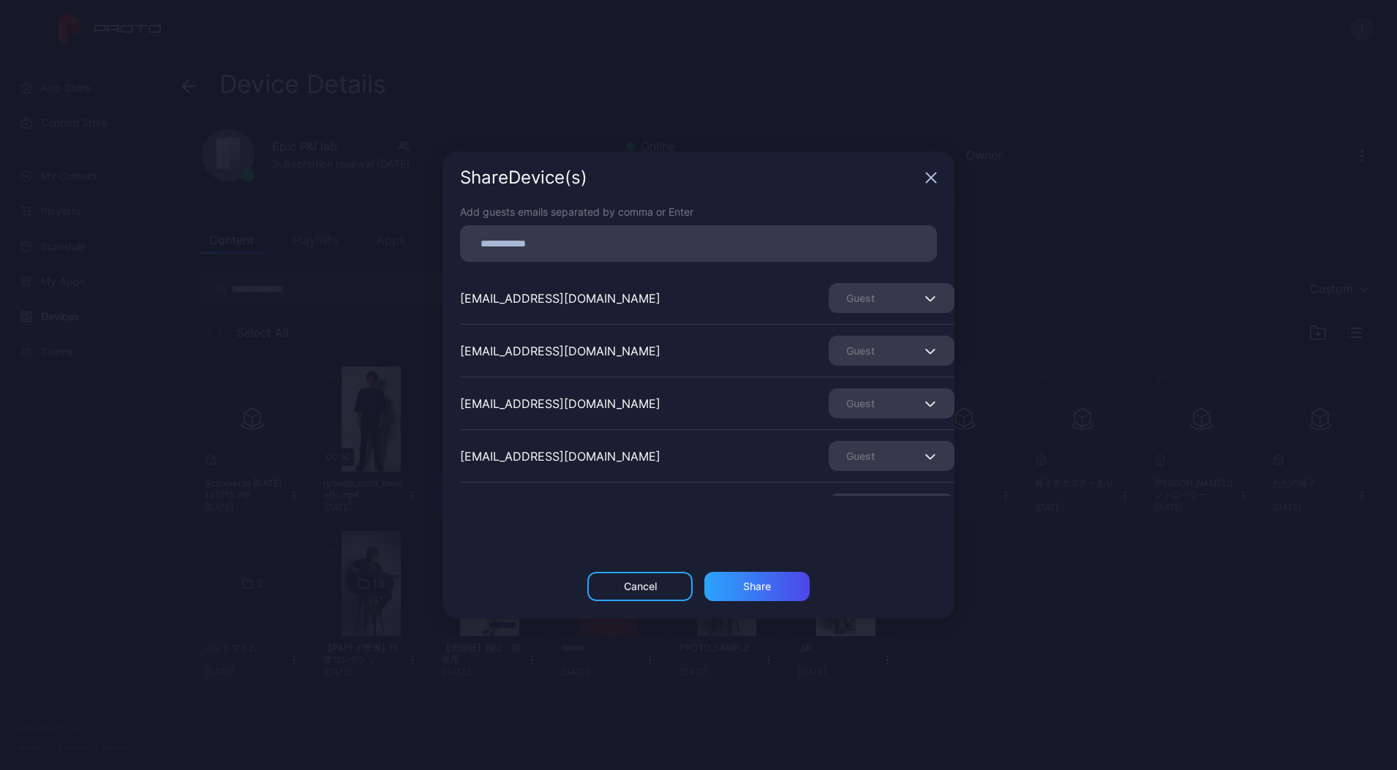
scroll to position [360, 0]
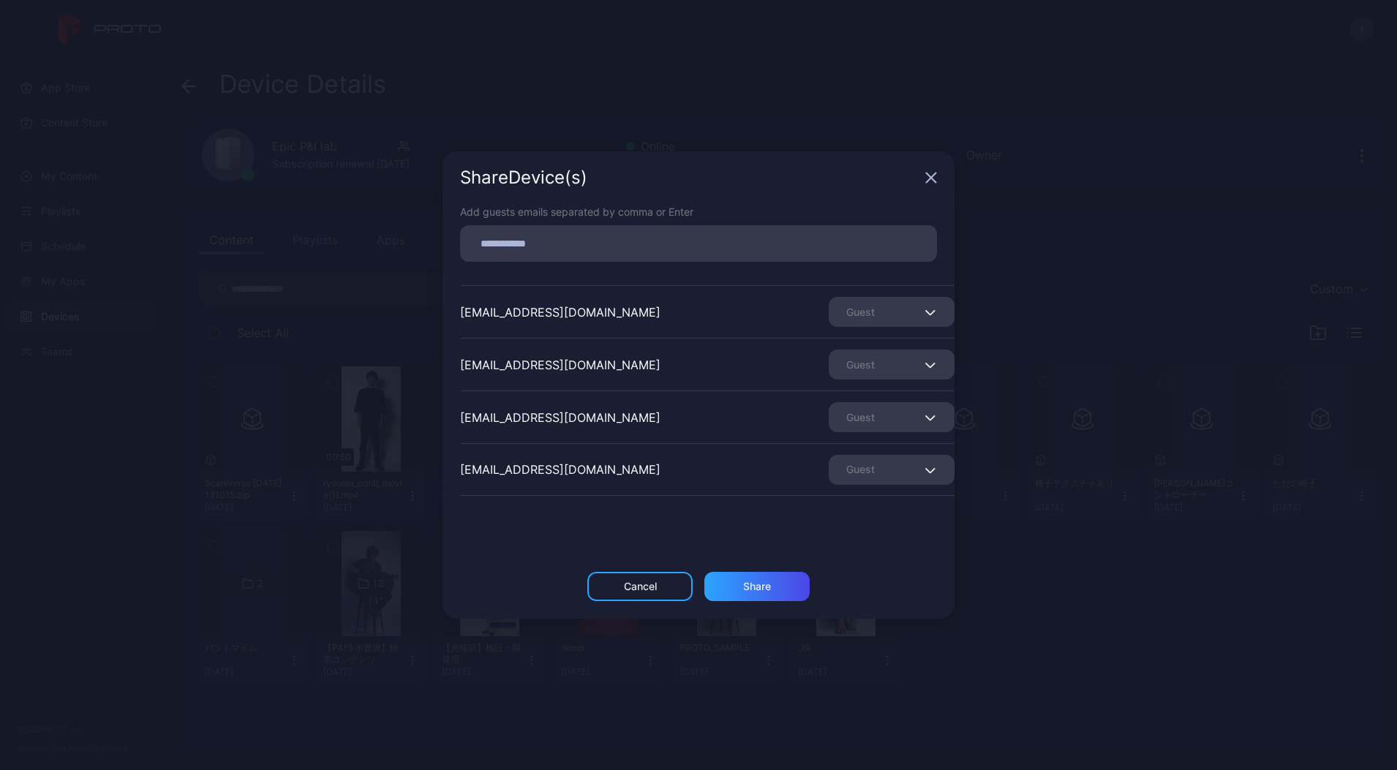
click at [549, 234] on input at bounding box center [698, 243] width 459 height 19
paste input
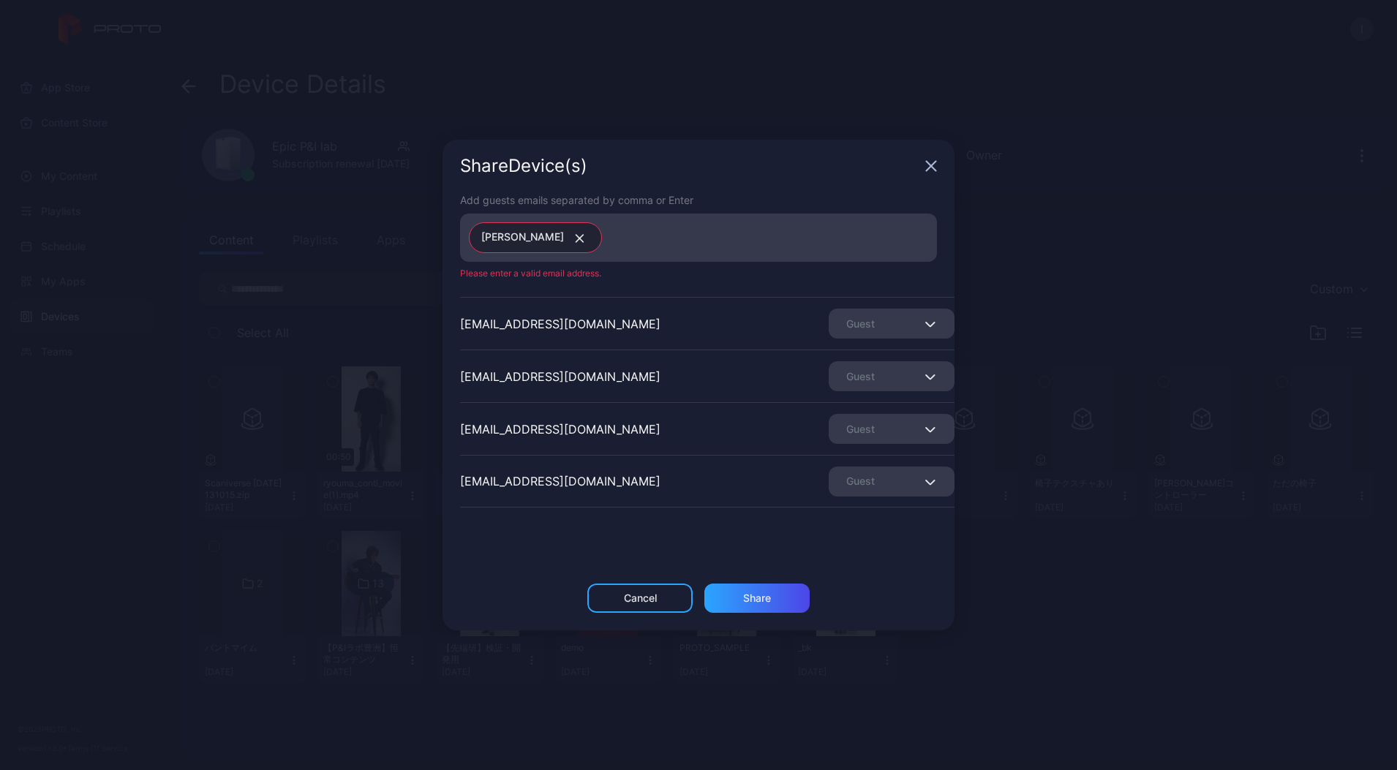
click at [564, 241] on button "button" at bounding box center [577, 237] width 26 height 19
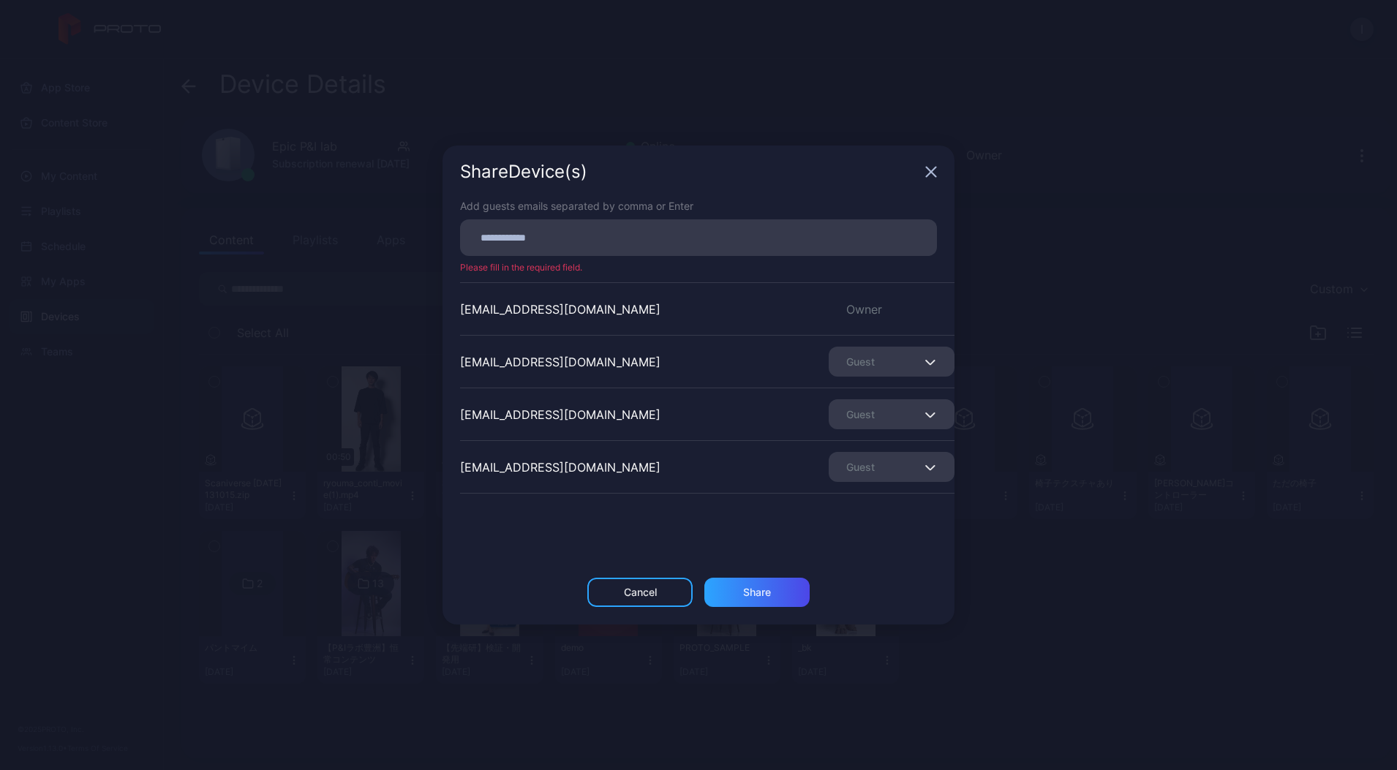
scroll to position [91, 0]
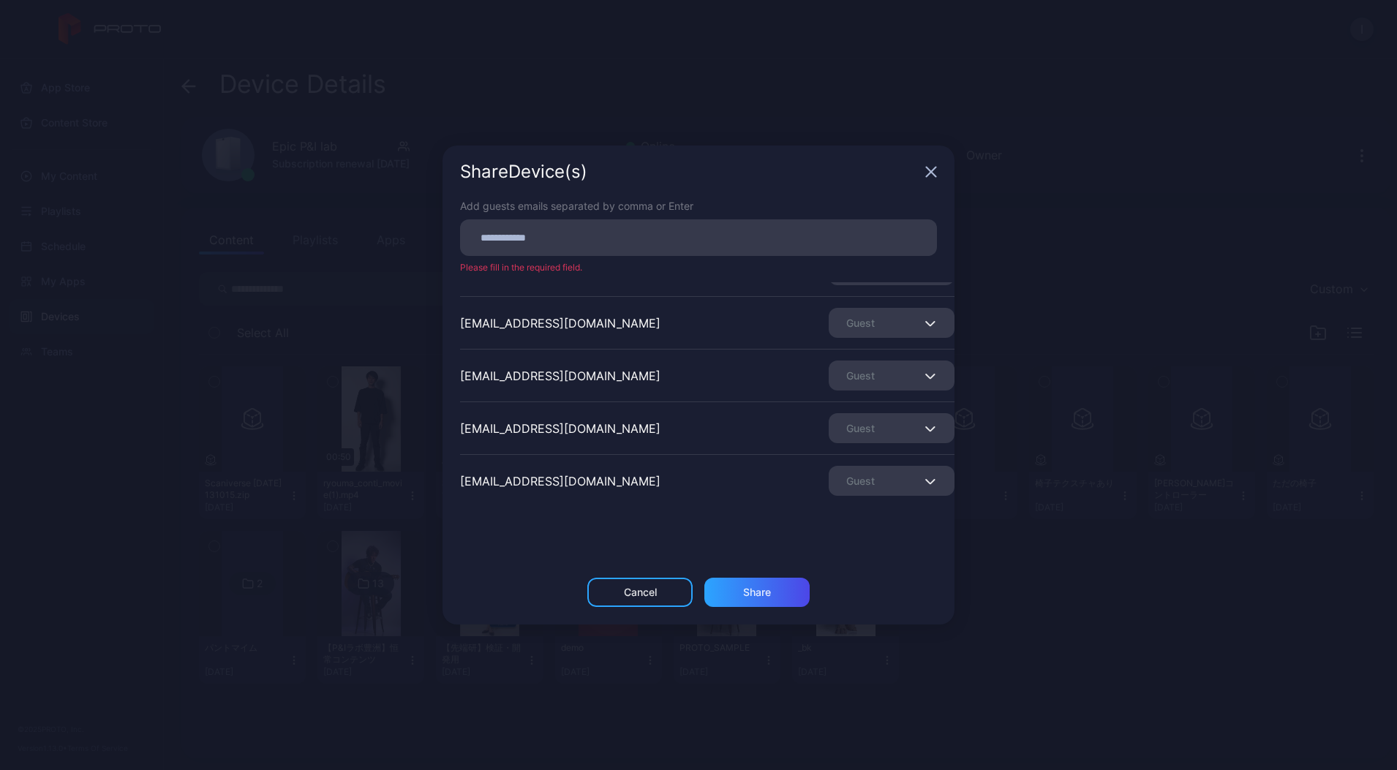
click at [928, 172] on icon "button" at bounding box center [931, 172] width 12 height 12
